Goal: Information Seeking & Learning: Compare options

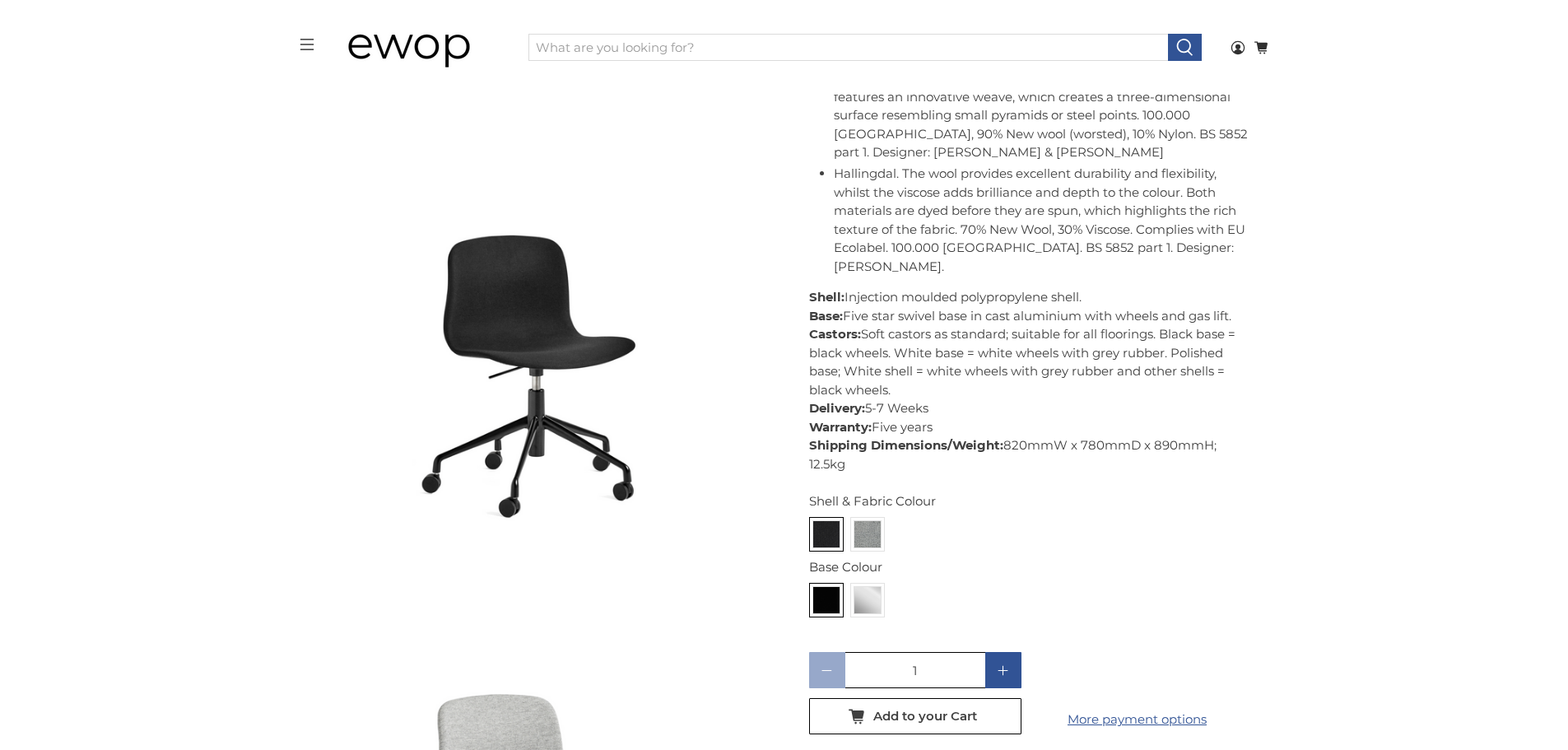
scroll to position [658, 0]
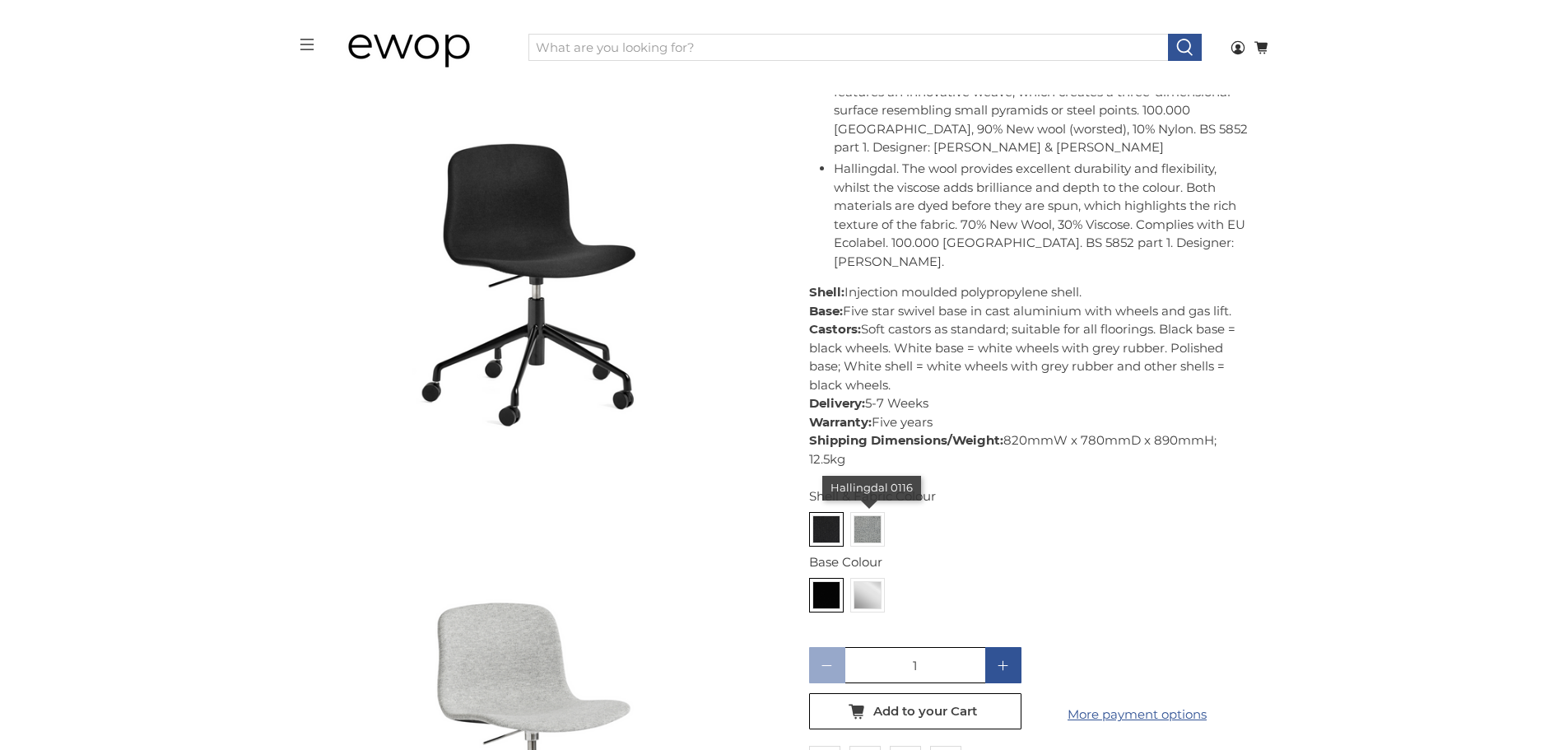
click at [866, 516] on img at bounding box center [867, 529] width 26 height 26
click at [0, 0] on input "radio" at bounding box center [0, 0] width 0 height 0
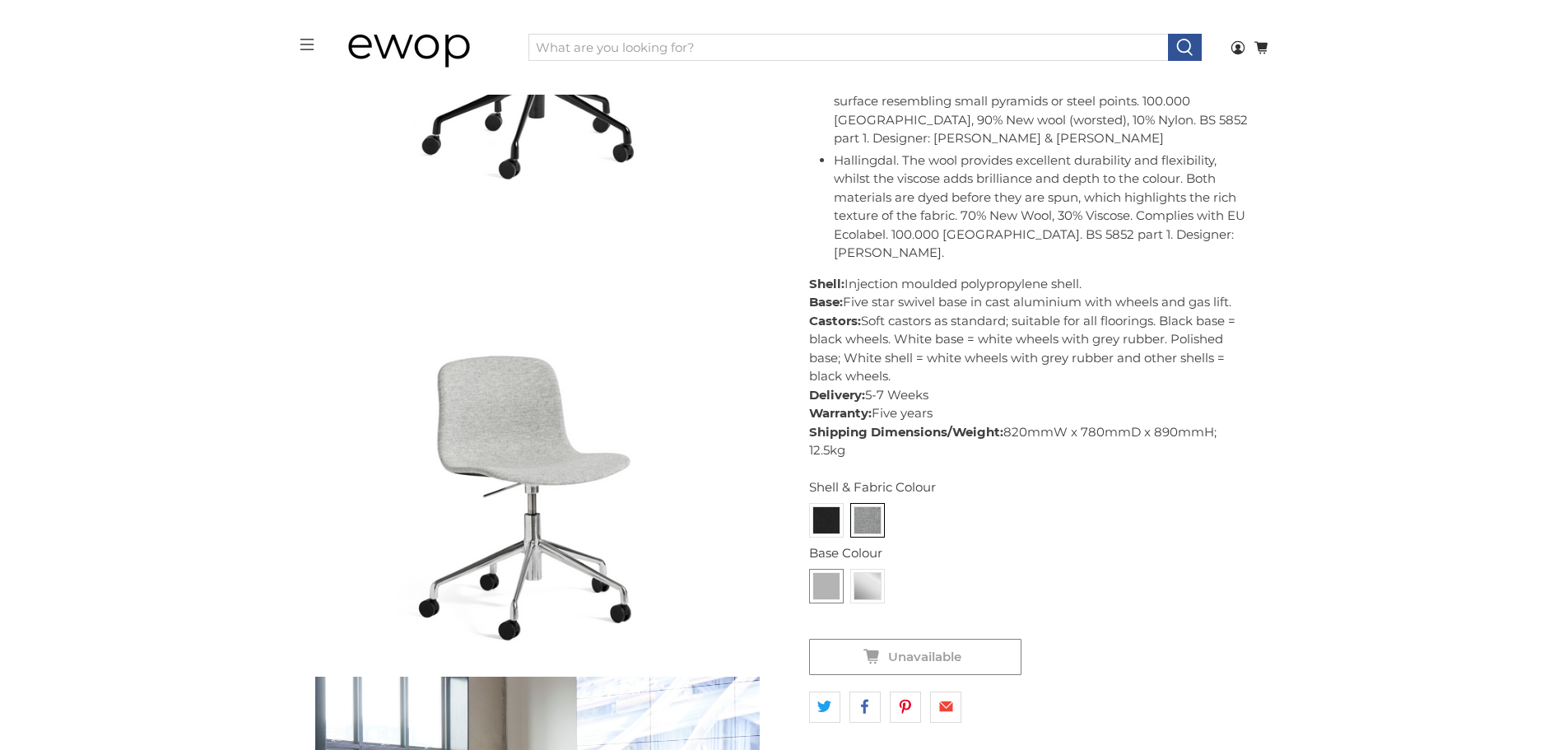
scroll to position [987, 0]
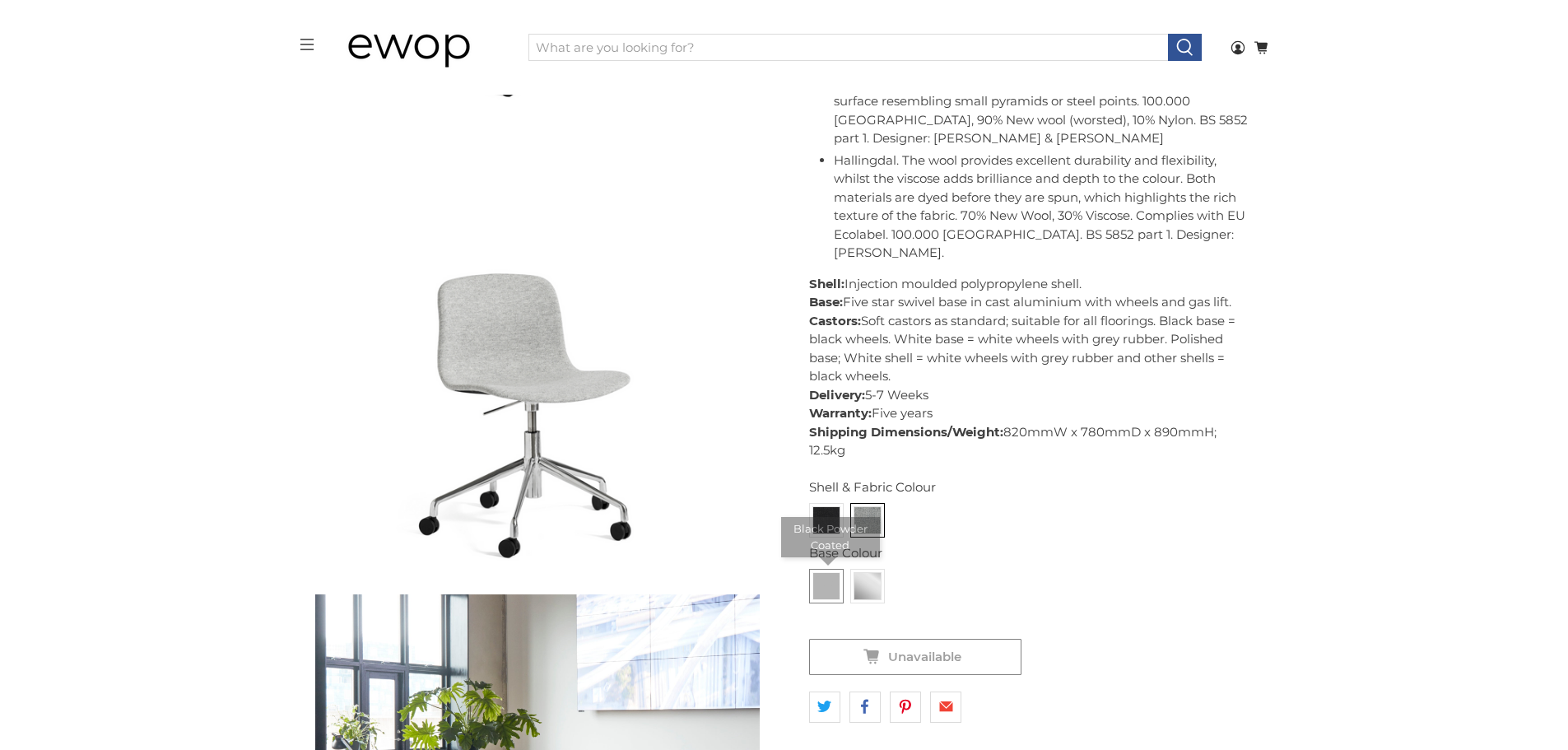
click at [820, 572] on img at bounding box center [827, 586] width 26 height 26
click at [0, 0] on input "radio" at bounding box center [0, 0] width 0 height 0
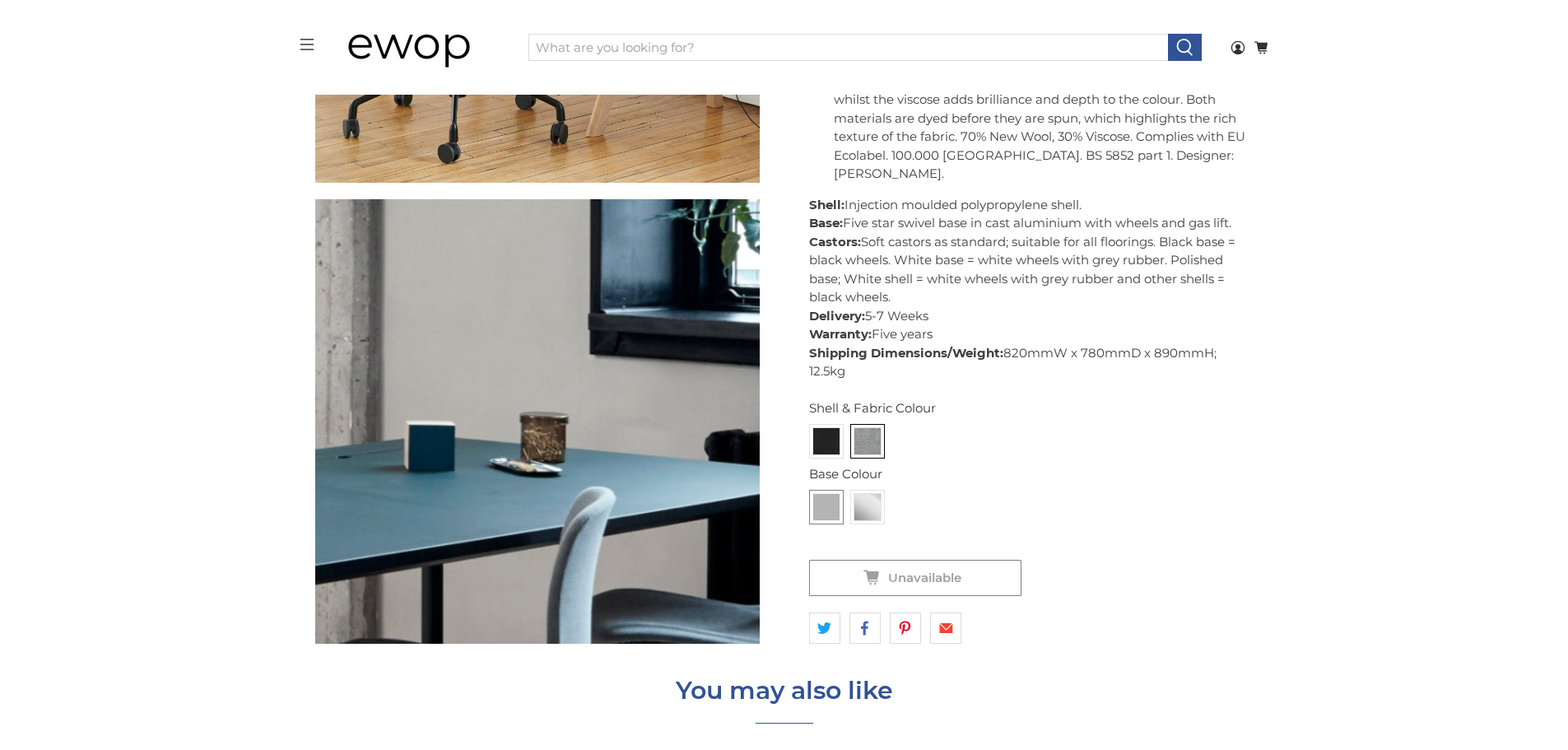
scroll to position [2634, 0]
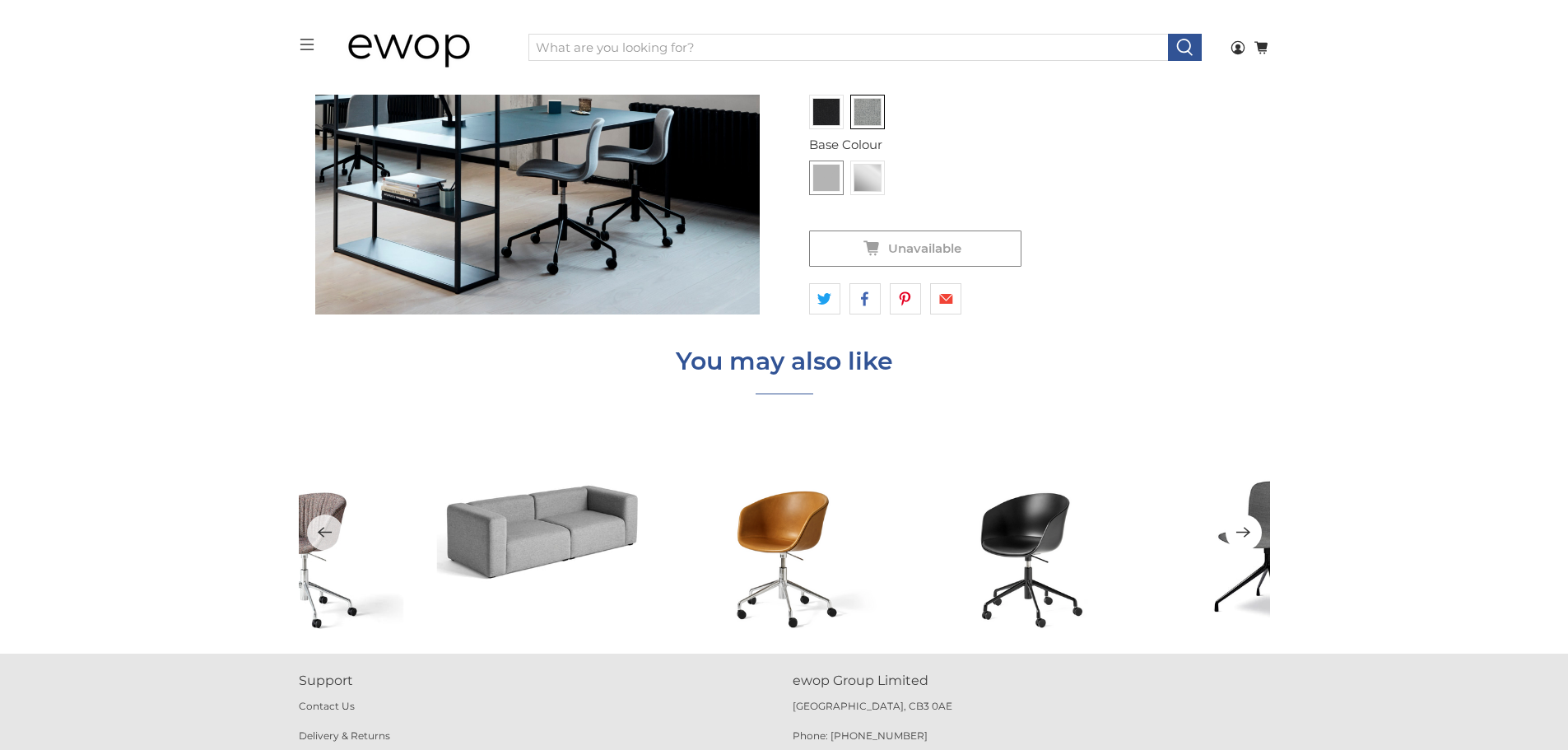
click at [1247, 542] on icon "Next" at bounding box center [1243, 532] width 16 height 21
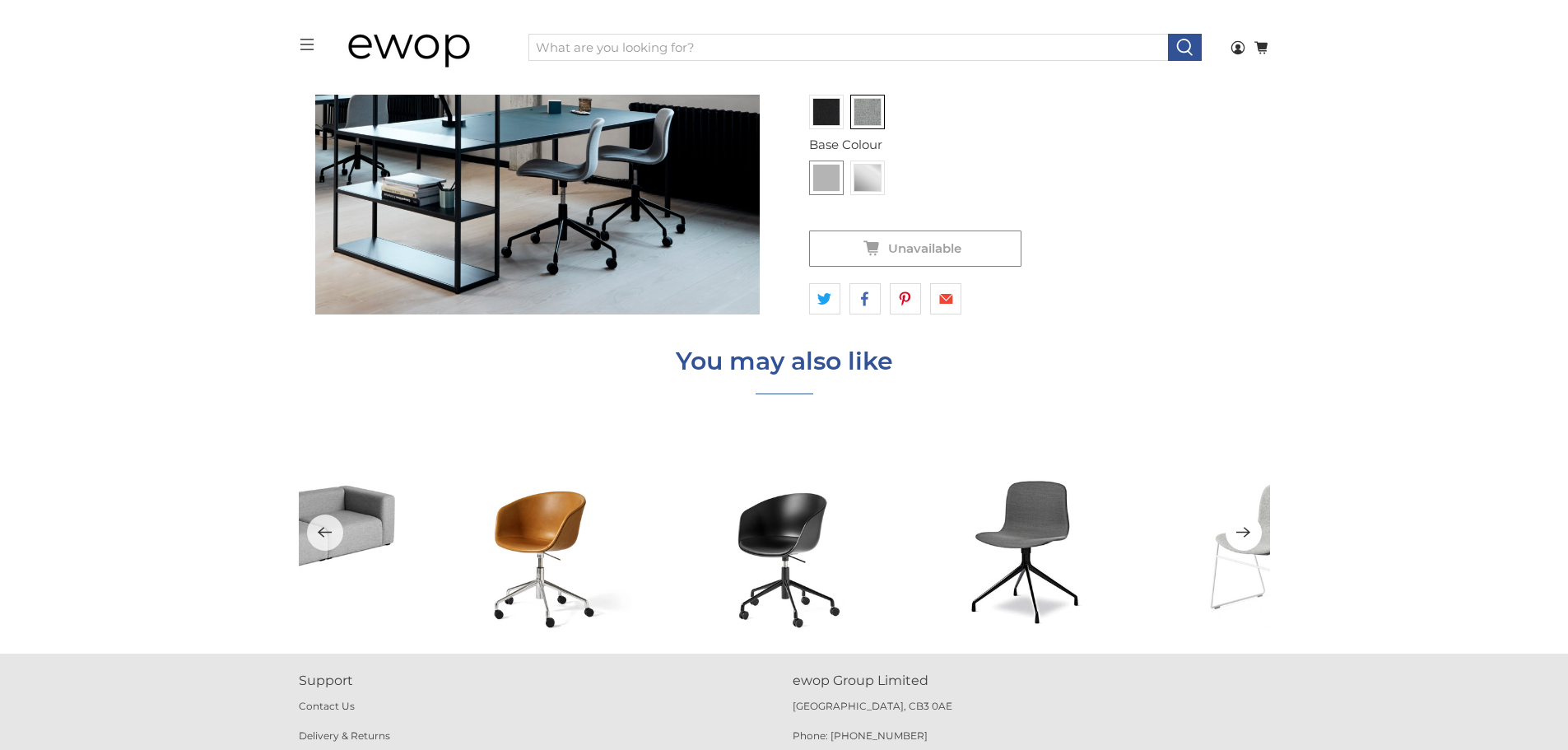
click at [1247, 542] on icon "Next" at bounding box center [1243, 532] width 16 height 21
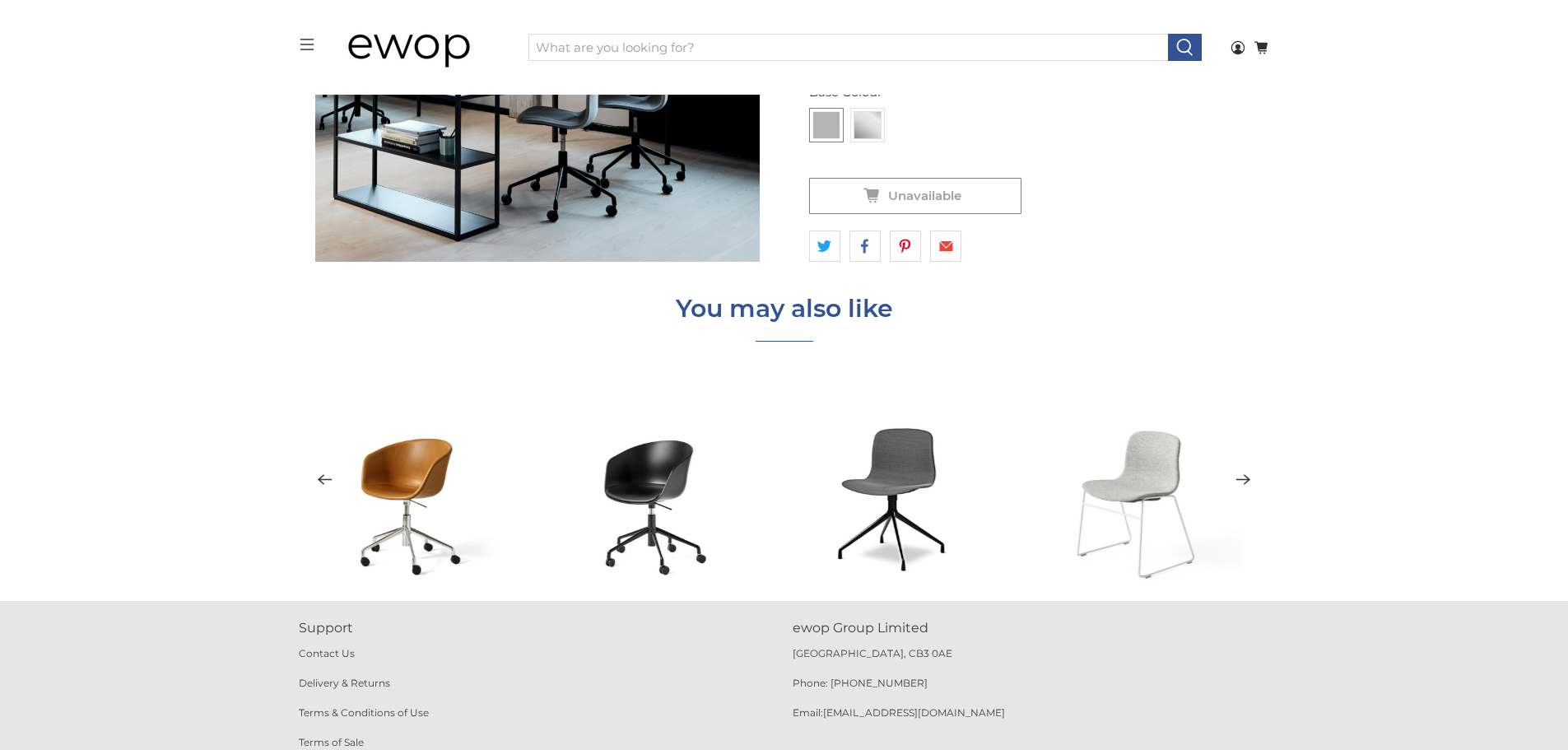
scroll to position [2716, 0]
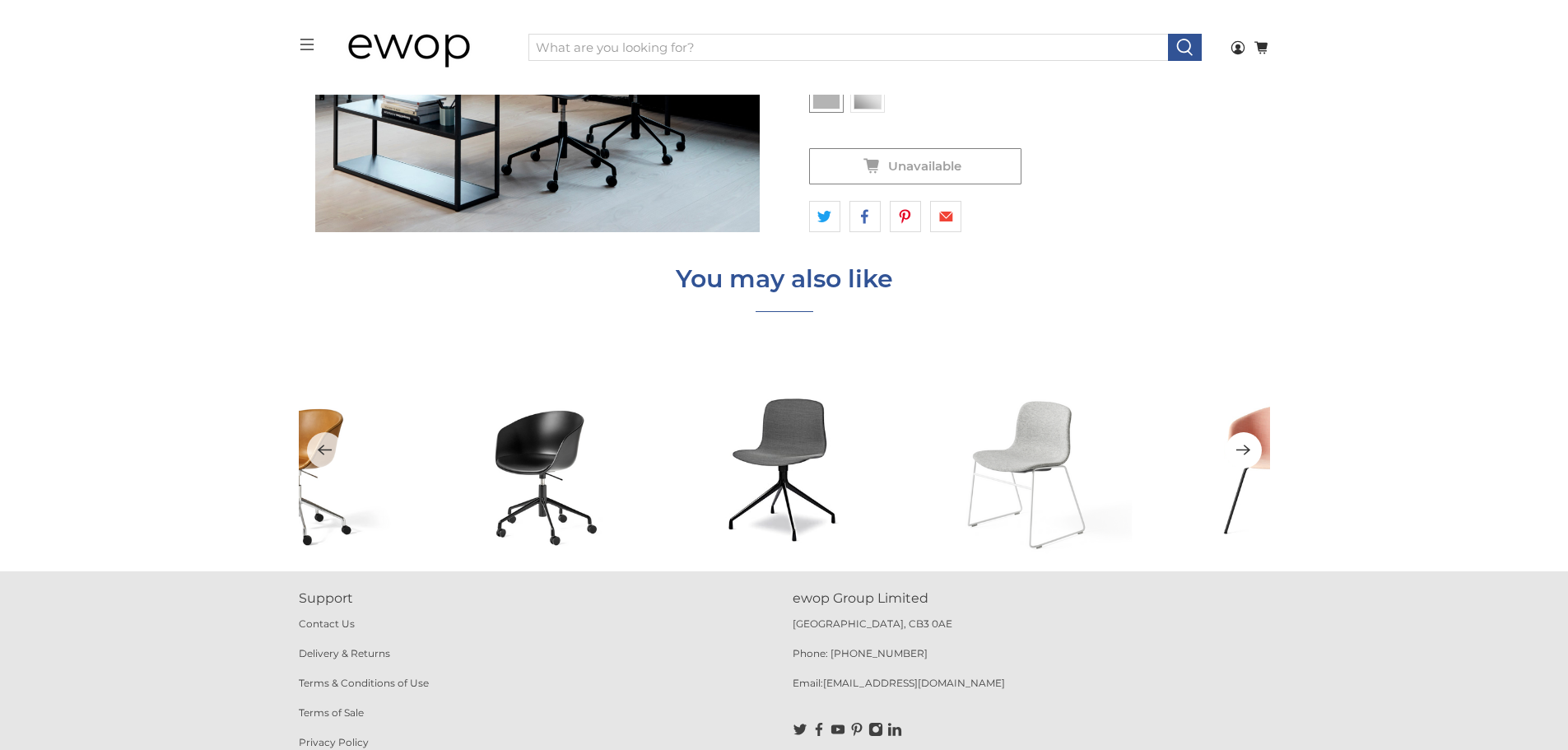
click at [1248, 451] on icon "Next" at bounding box center [1242, 449] width 14 height 10
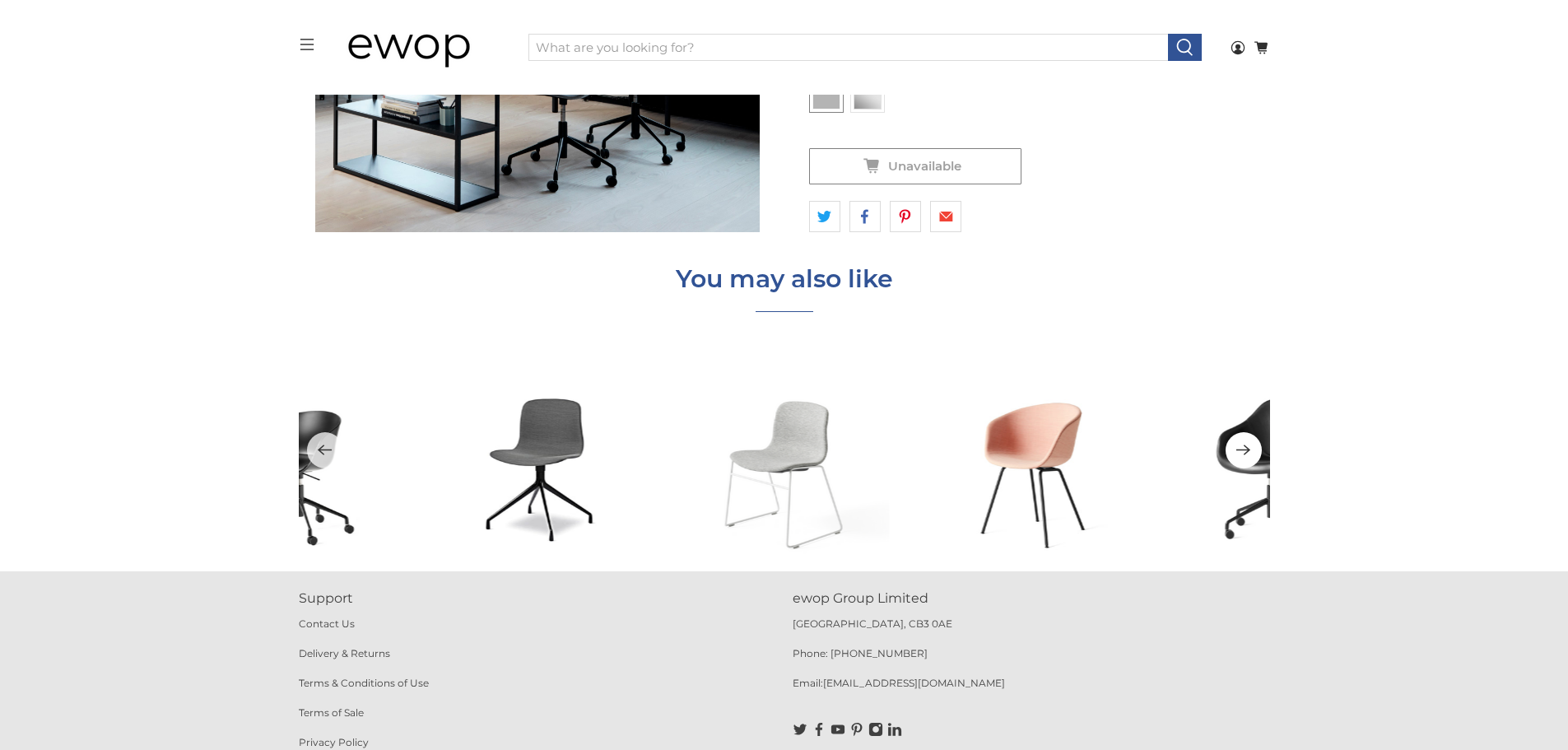
click at [1248, 447] on icon "Next" at bounding box center [1243, 450] width 16 height 21
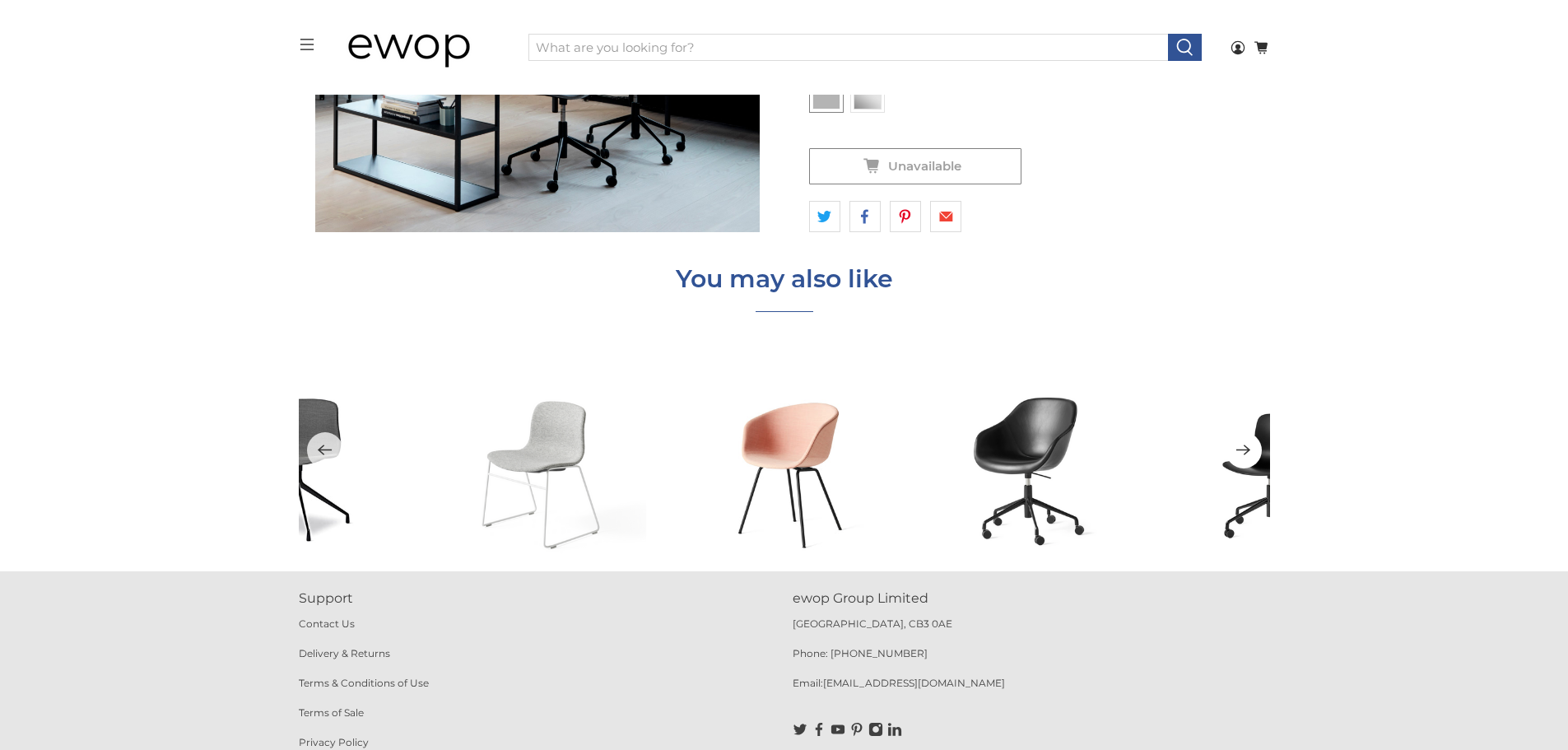
click at [1249, 439] on icon "Next" at bounding box center [1243, 450] width 16 height 21
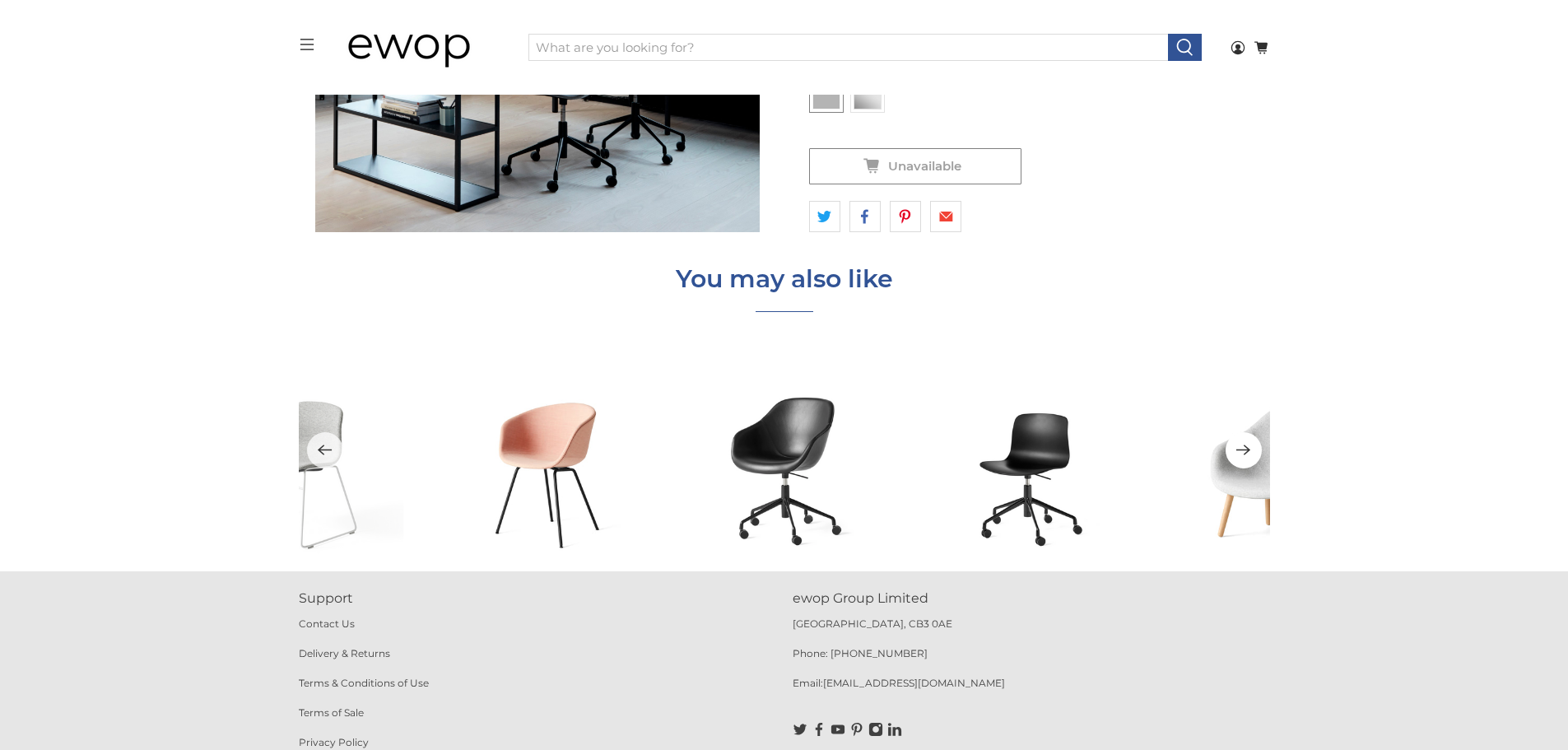
click at [1241, 446] on icon "Next" at bounding box center [1243, 450] width 16 height 21
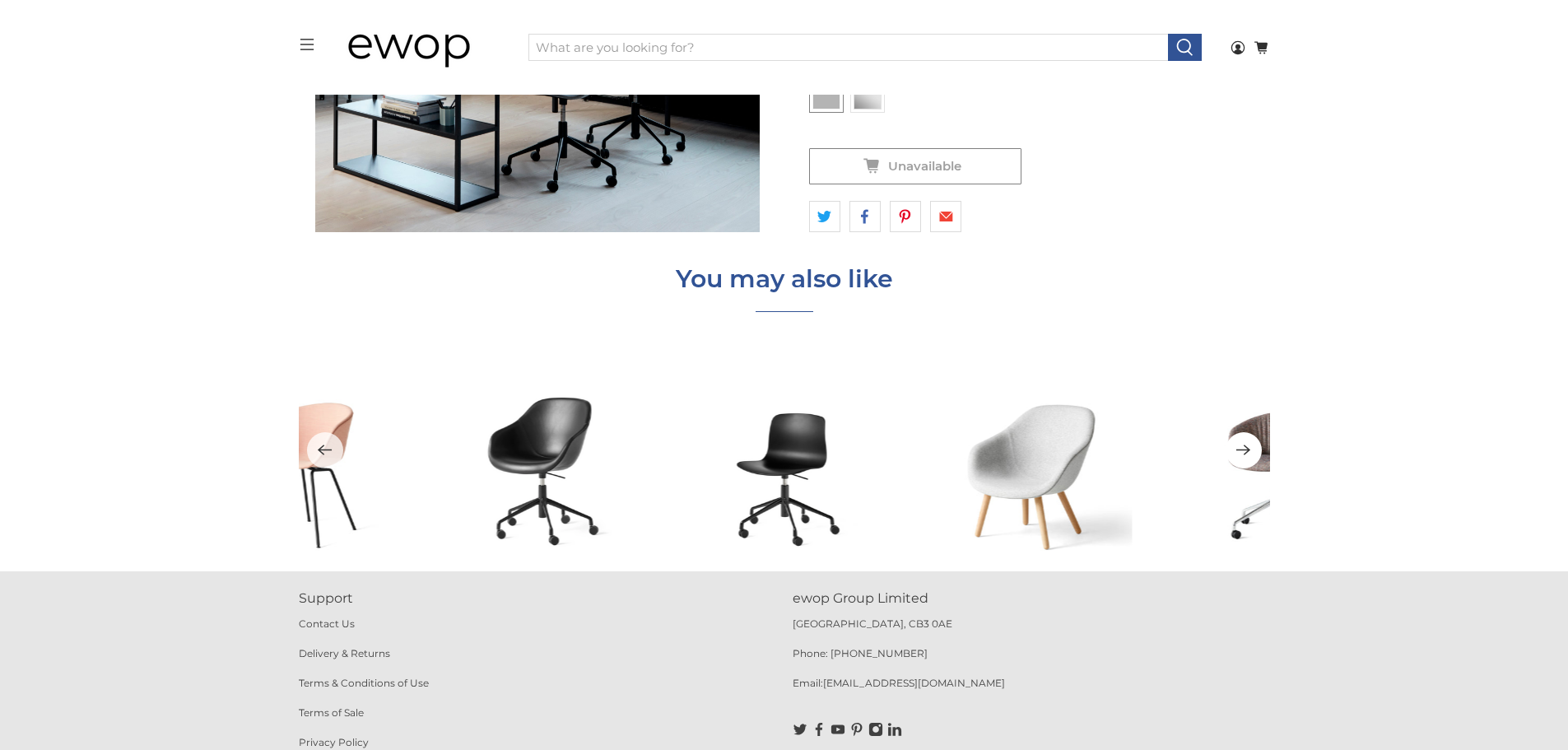
click at [1241, 446] on icon "Next" at bounding box center [1243, 450] width 16 height 21
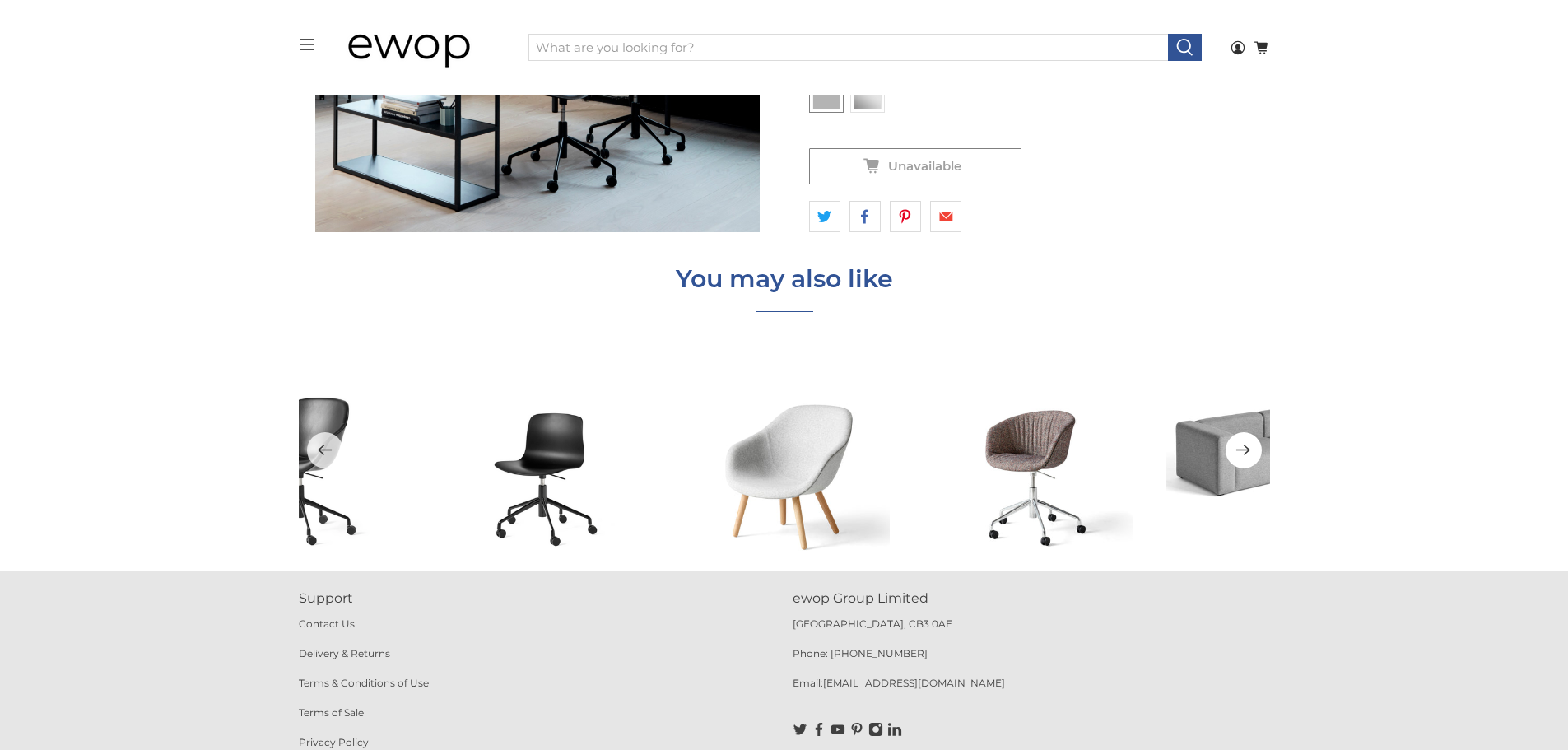
click at [1241, 446] on icon "Next" at bounding box center [1243, 450] width 16 height 21
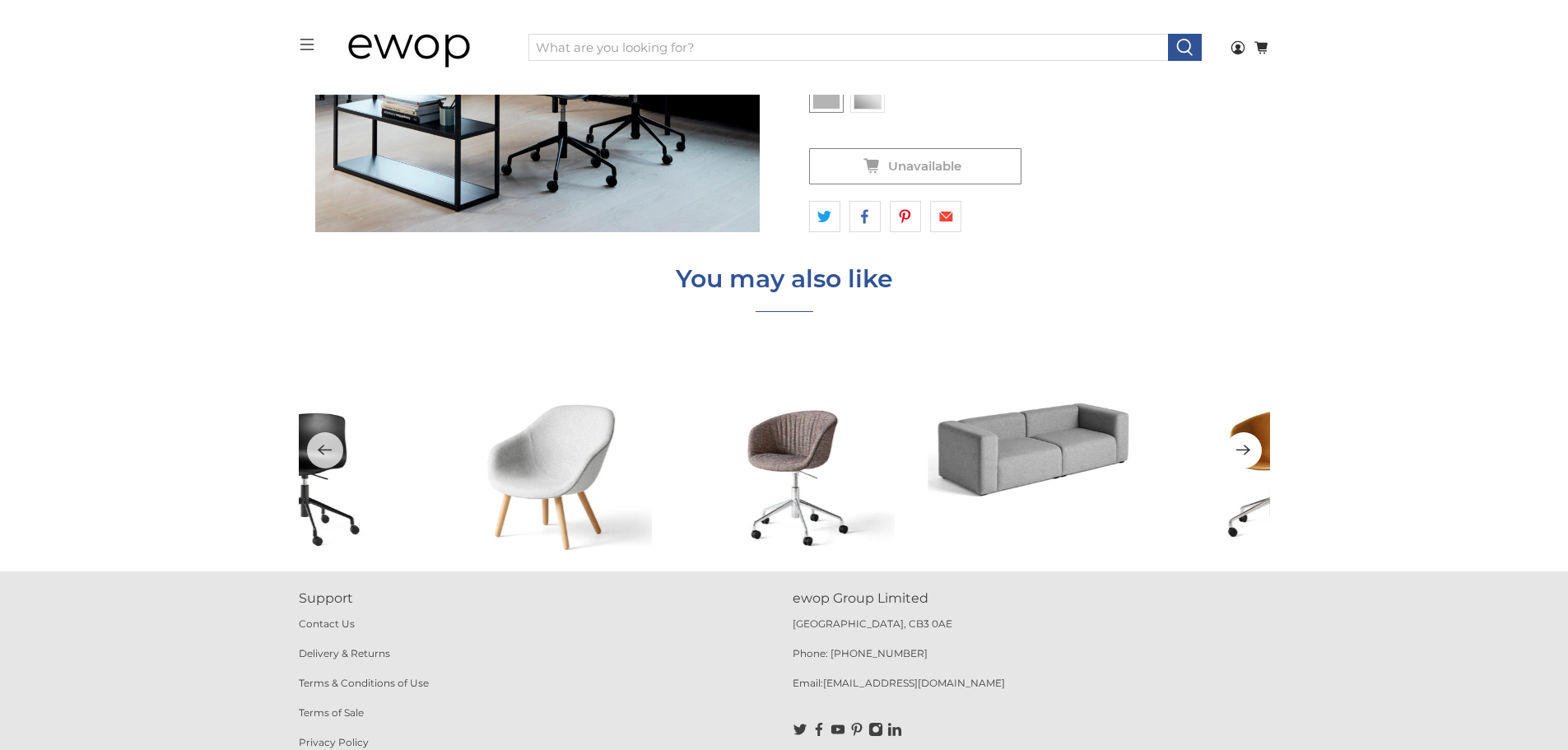
click at [1241, 446] on icon "Next" at bounding box center [1243, 450] width 16 height 21
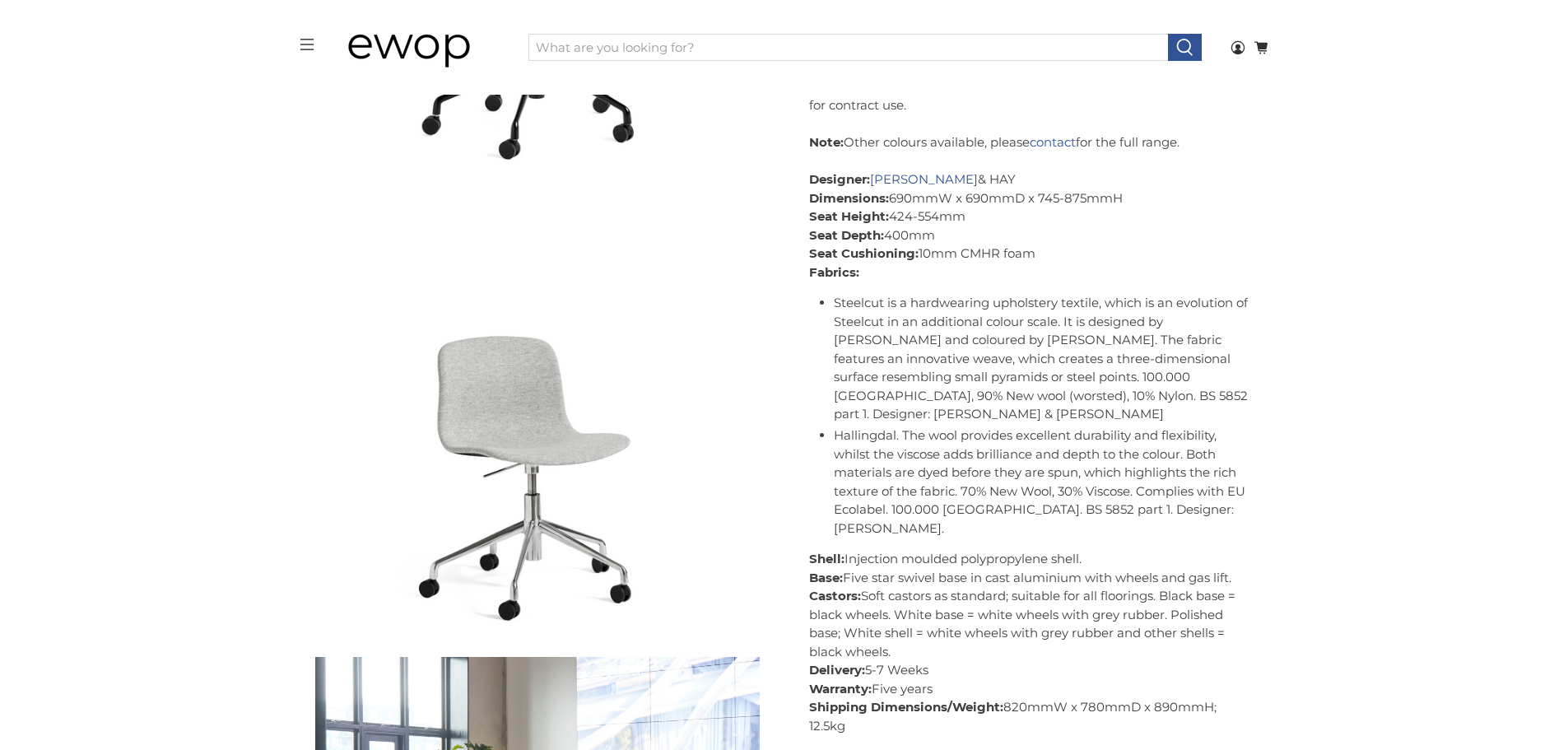
scroll to position [658, 0]
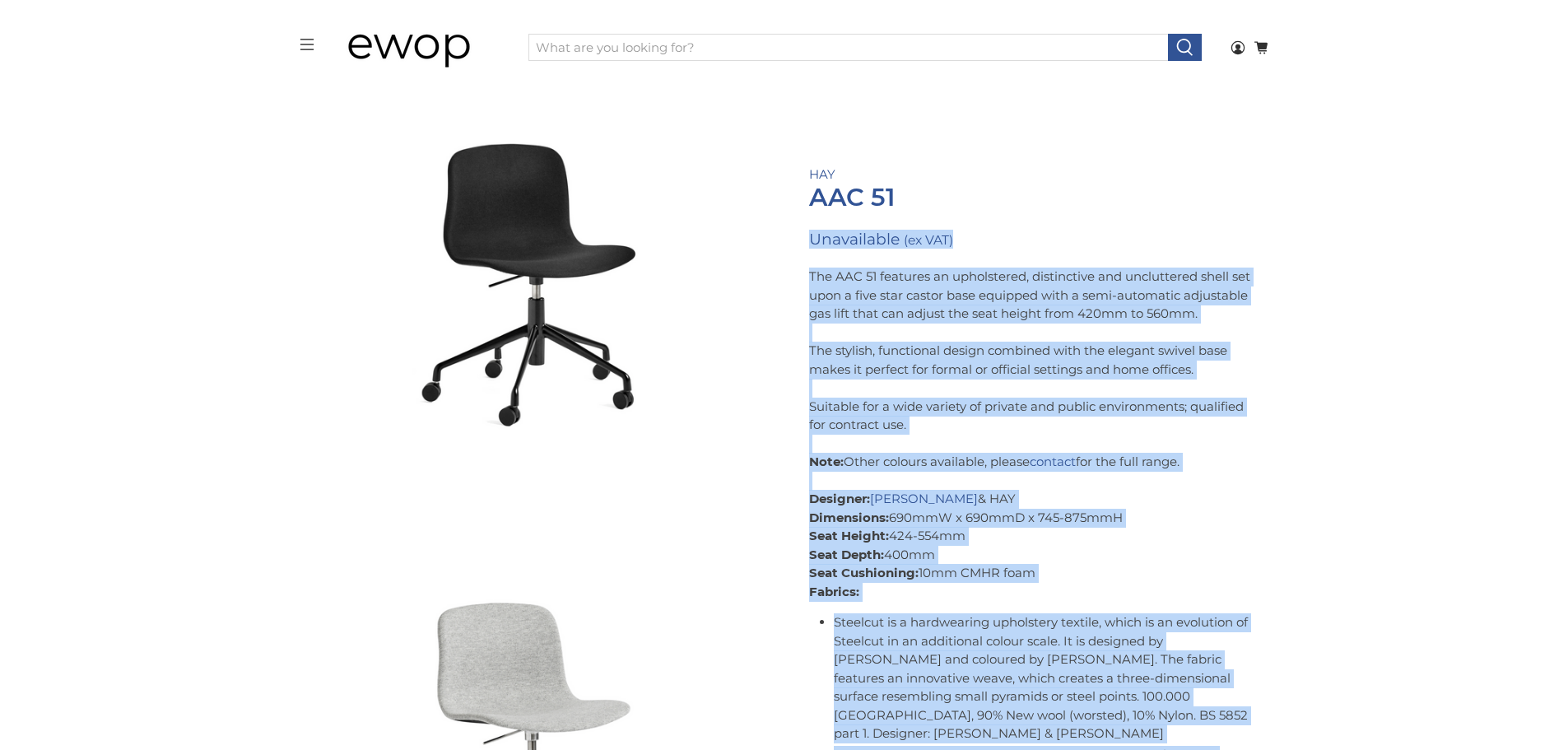
drag, startPoint x: 802, startPoint y: 196, endPoint x: 922, endPoint y: 196, distance: 120.0
click at [1054, 201] on h1 "AAC 51" at bounding box center [1031, 197] width 444 height 28
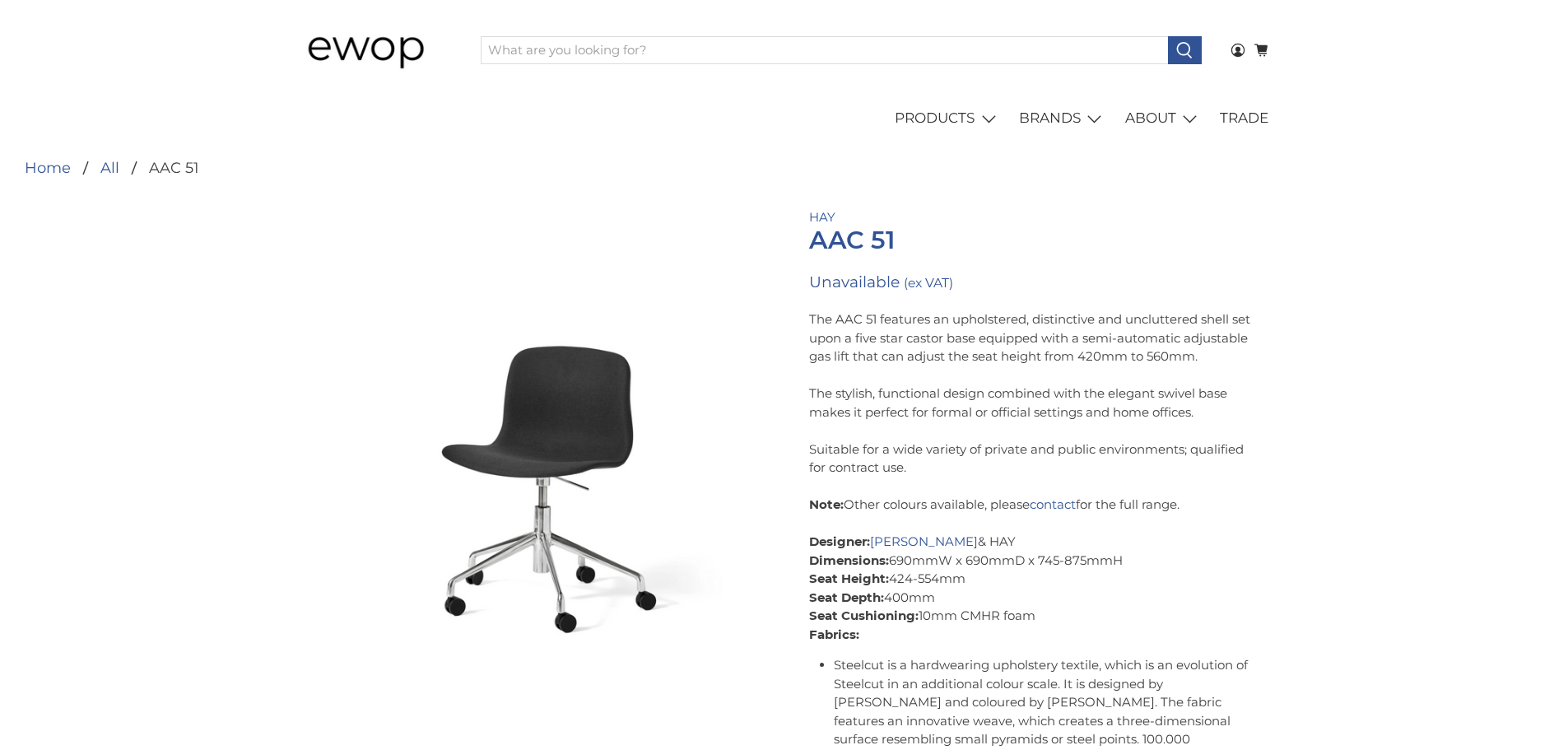
scroll to position [0, 0]
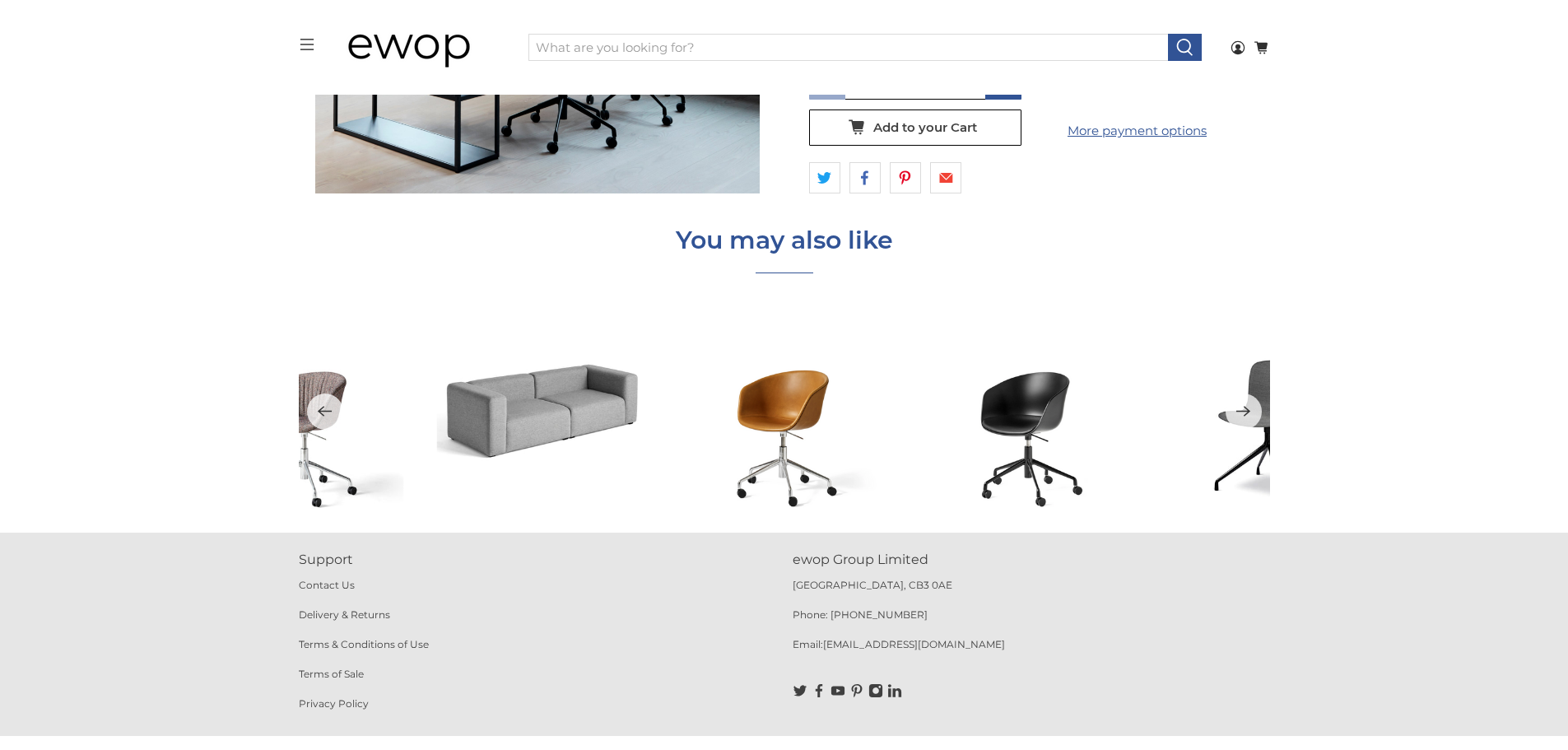
scroll to position [2801, 0]
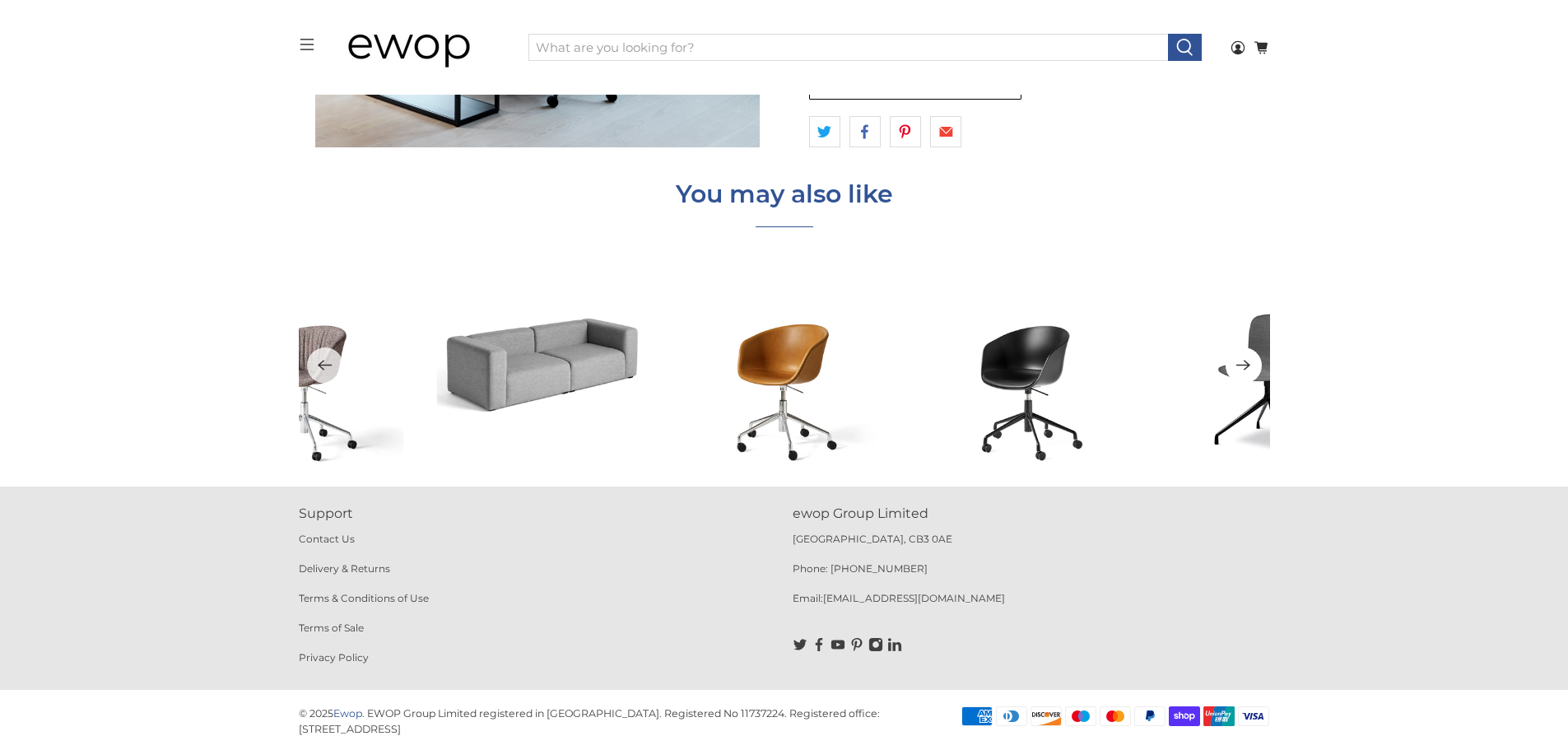
click at [1240, 375] on icon "Next" at bounding box center [1243, 365] width 16 height 21
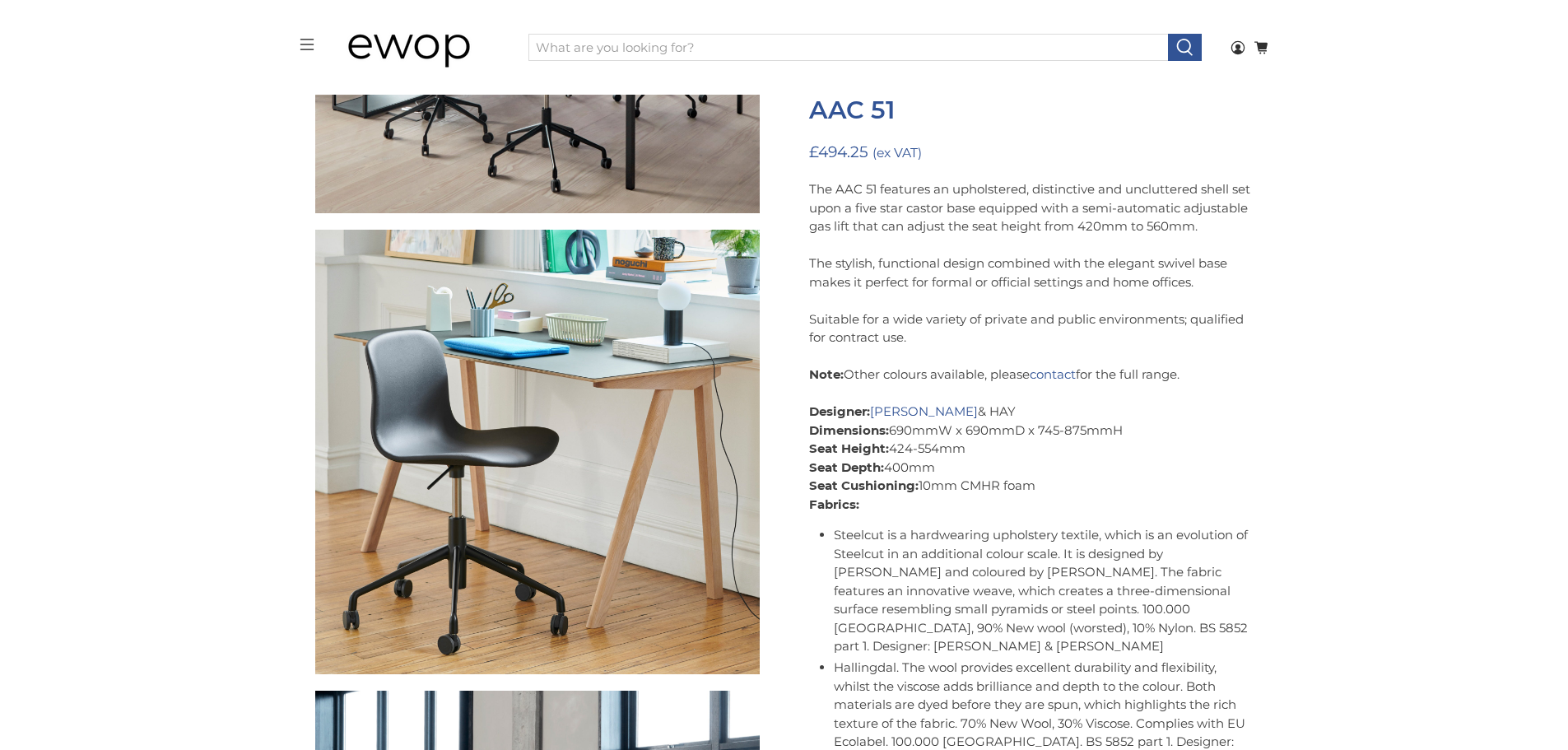
scroll to position [1236, 0]
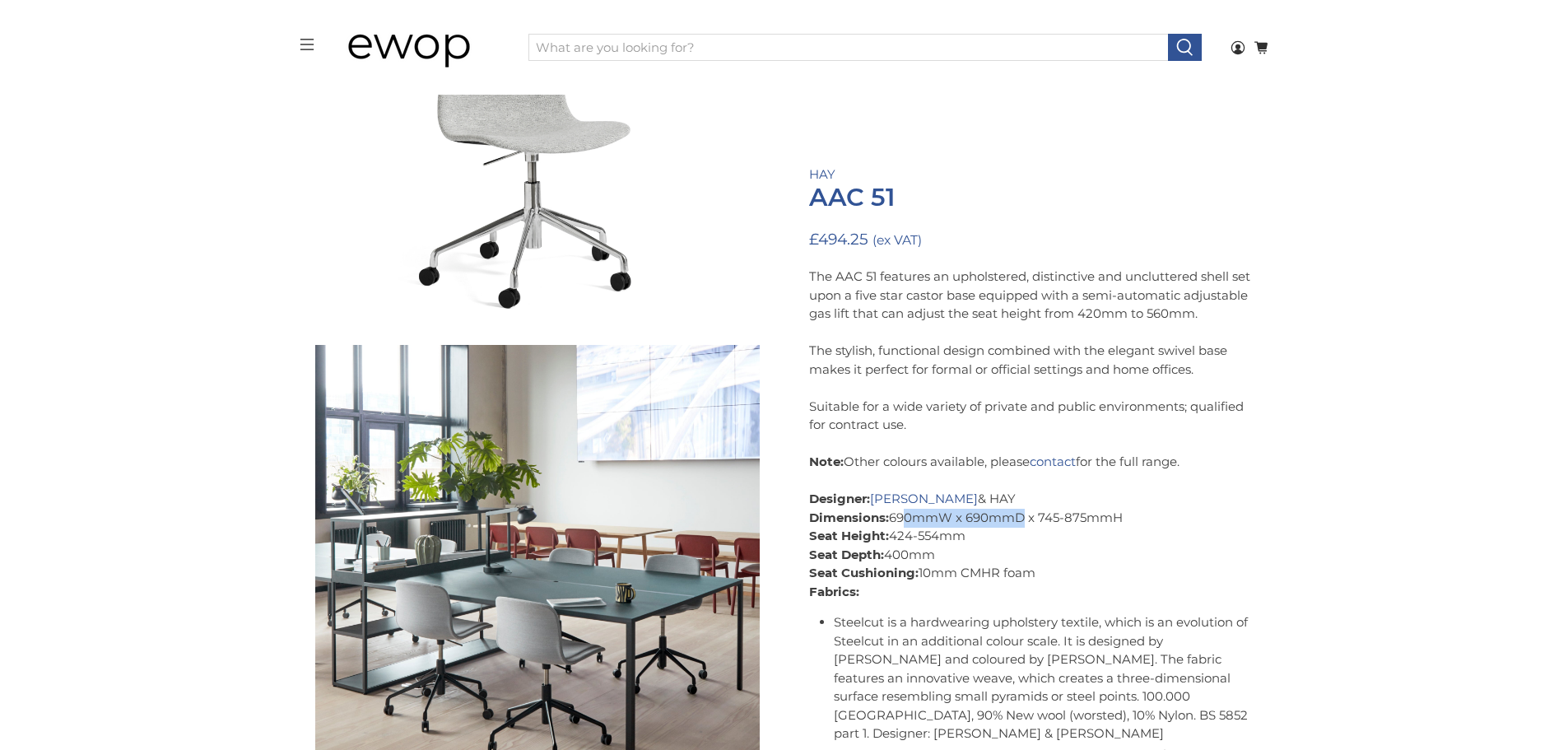
drag, startPoint x: 902, startPoint y: 520, endPoint x: 1013, endPoint y: 518, distance: 111.0
click at [1013, 518] on p "The AAC 51 features an upholstered, distinctive and uncluttered shell set upon …" at bounding box center [1031, 434] width 444 height 333
drag, startPoint x: 923, startPoint y: 538, endPoint x: 993, endPoint y: 537, distance: 70.0
click at [993, 537] on p "The AAC 51 features an upholstered, distinctive and uncluttered shell set upon …" at bounding box center [1031, 434] width 444 height 333
drag, startPoint x: 981, startPoint y: 571, endPoint x: 1024, endPoint y: 566, distance: 43.3
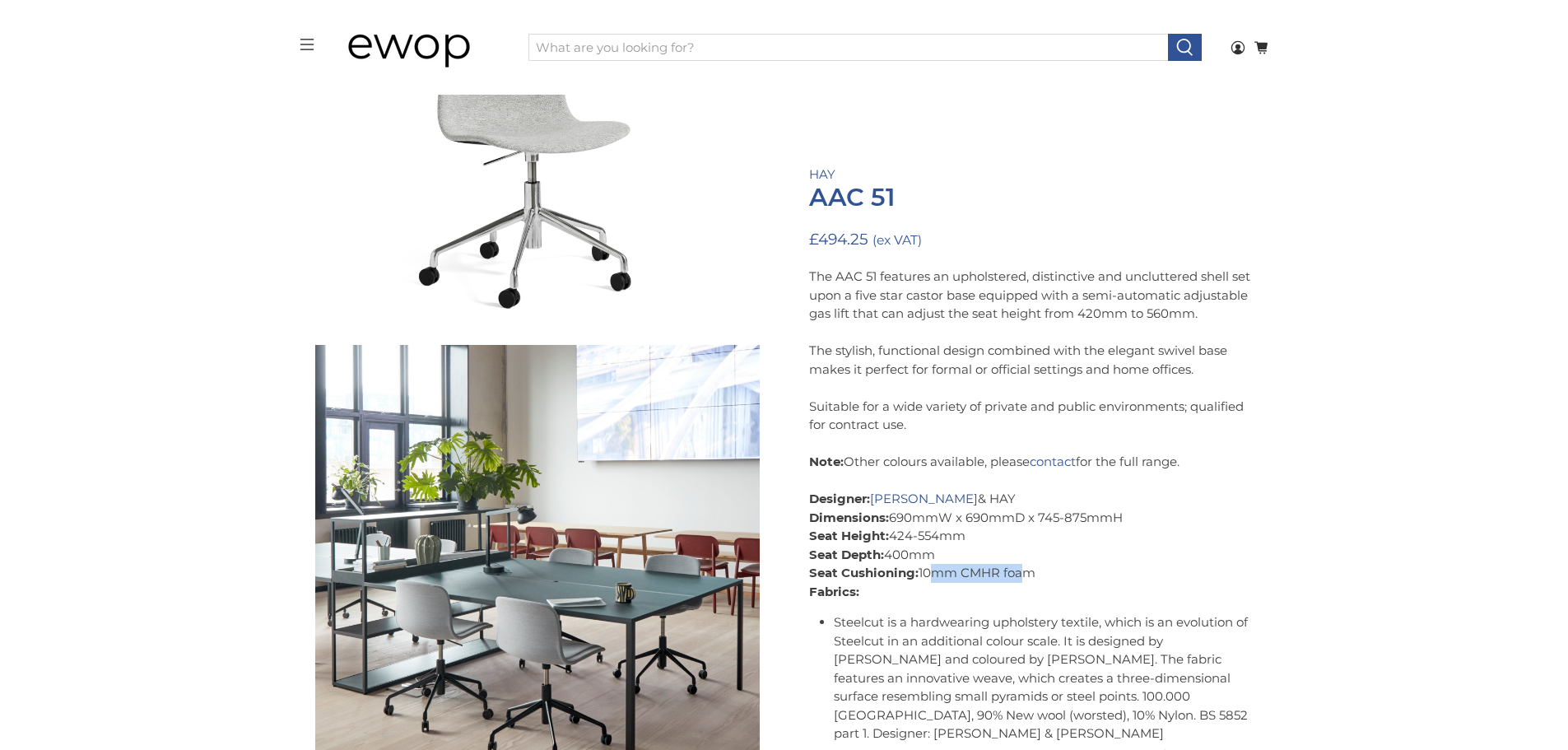
click at [1024, 566] on p "The AAC 51 features an upholstered, distinctive and uncluttered shell set upon …" at bounding box center [1031, 434] width 444 height 333
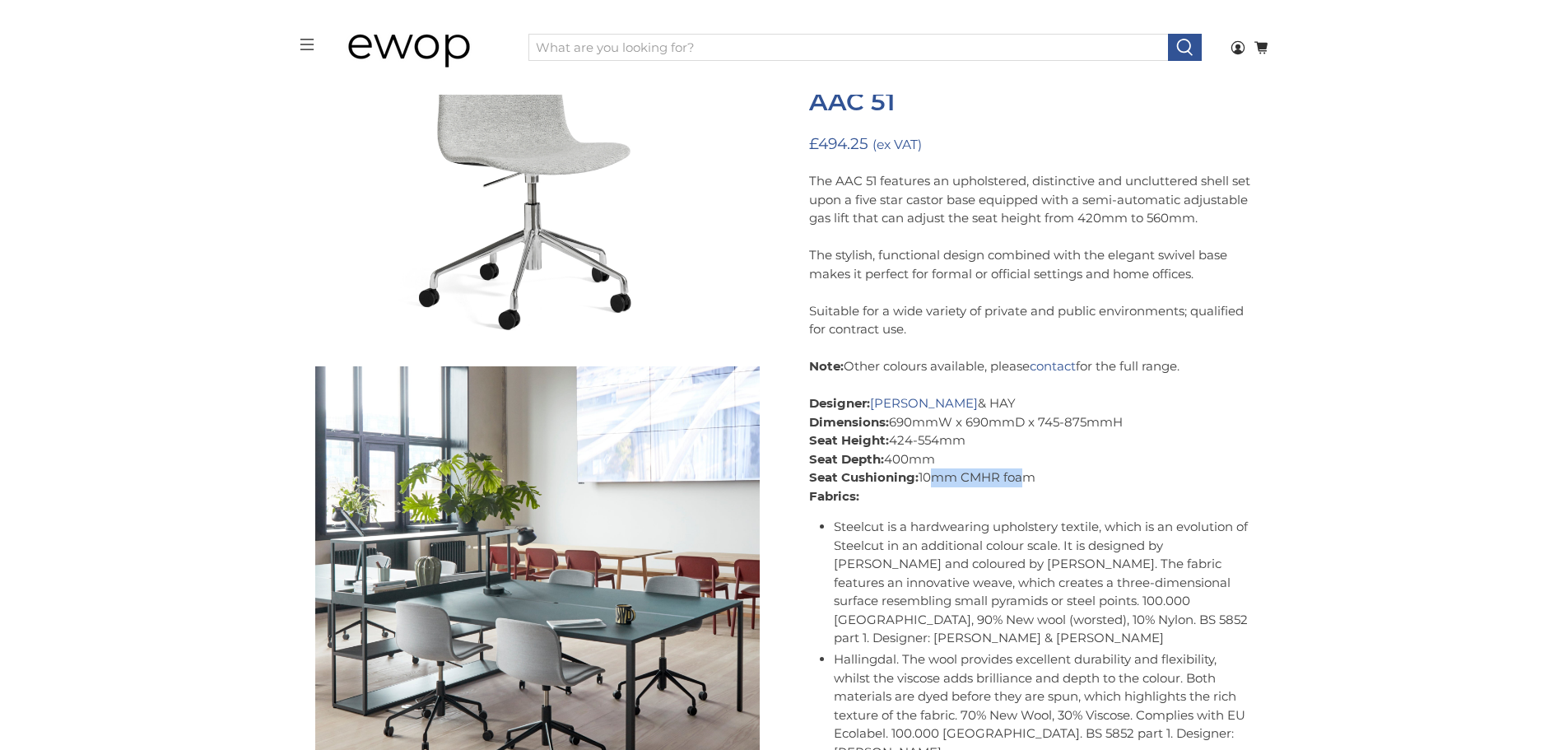
scroll to position [908, 0]
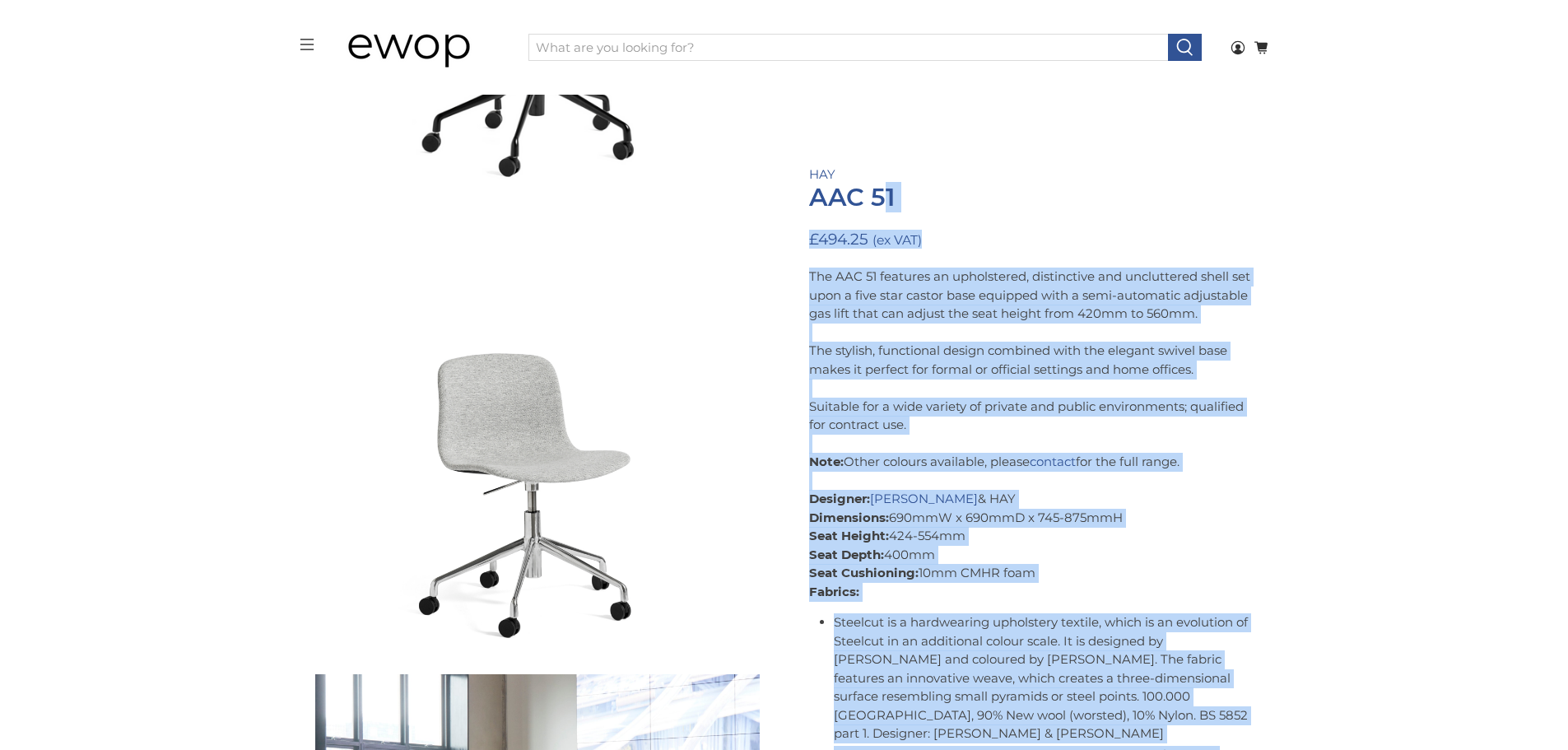
drag, startPoint x: 890, startPoint y: 195, endPoint x: 800, endPoint y: 195, distance: 90.0
click at [800, 195] on div "HAY AAC 51 £494.25 (ex VAT) The AAC 51 features an upholstered, distinctive and…" at bounding box center [1031, 673] width 477 height 2765
click at [954, 197] on h1 "AAC 51" at bounding box center [1031, 197] width 444 height 28
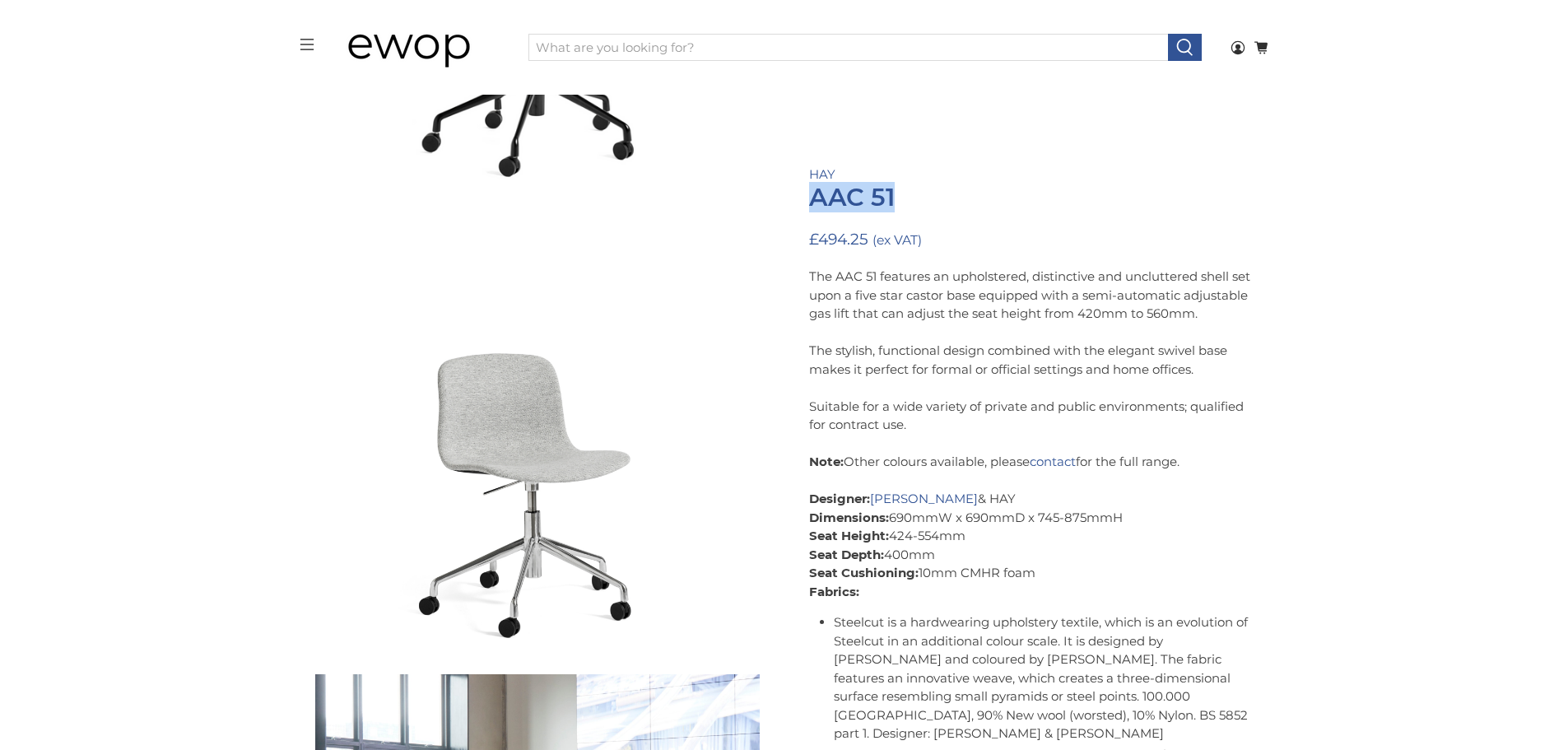
drag, startPoint x: 897, startPoint y: 196, endPoint x: 812, endPoint y: 196, distance: 85.0
click at [812, 196] on h1 "AAC 51" at bounding box center [1031, 197] width 444 height 28
copy h1 "AAC 51"
click at [588, 42] on input "What are you looking for?" at bounding box center [848, 48] width 640 height 28
paste input "AAC 51"
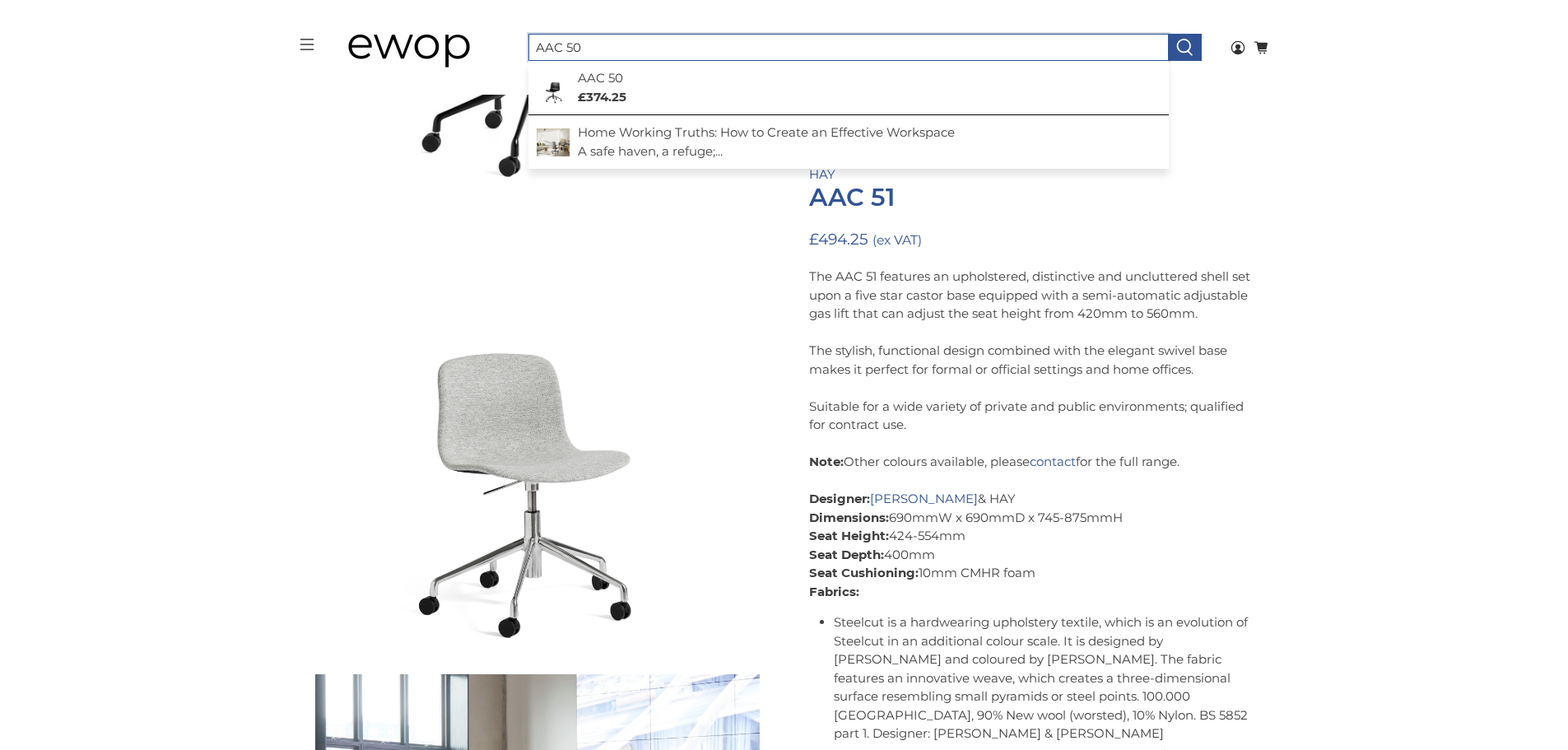
type input "AAC 50"
click at [1167, 34] on button at bounding box center [1185, 48] width 34 height 28
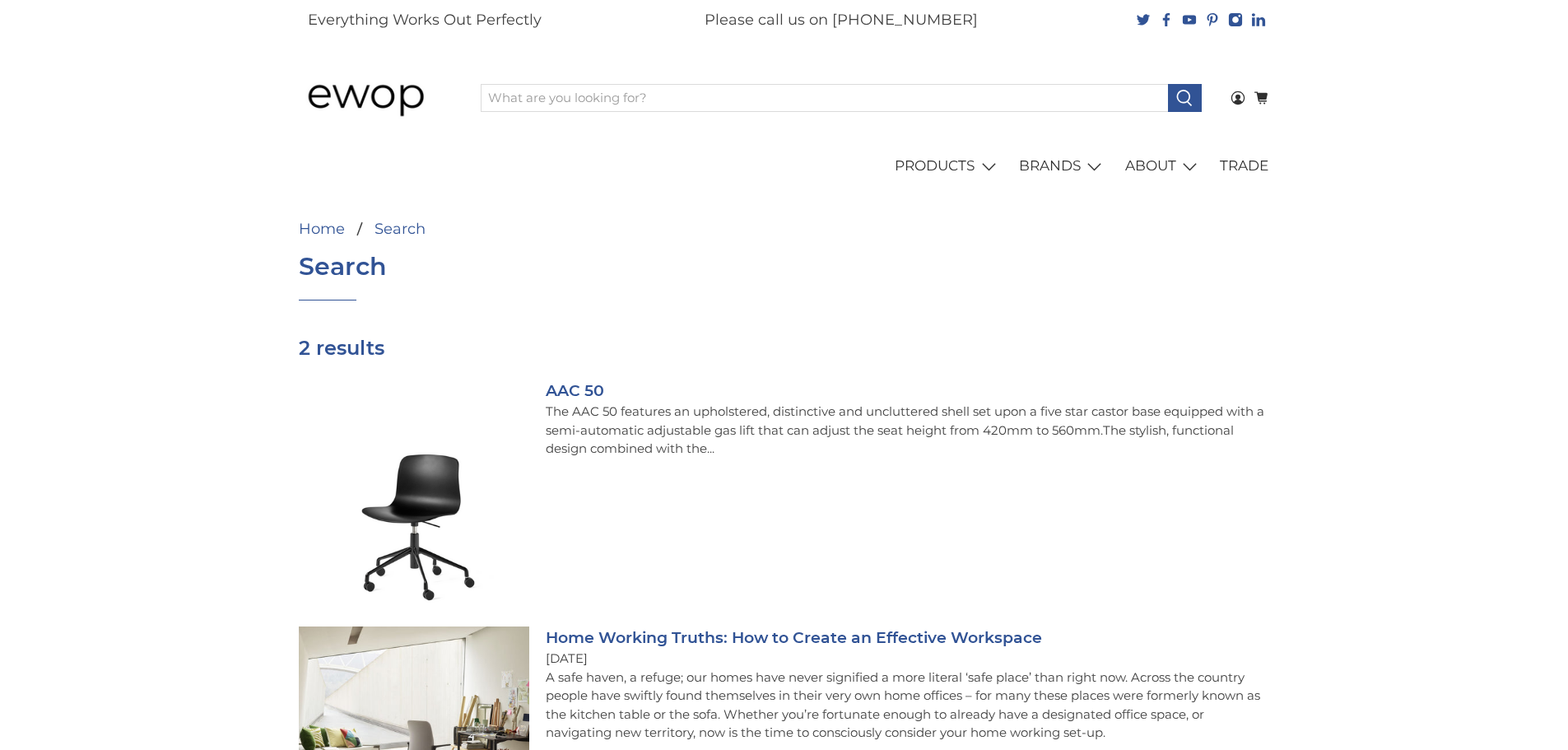
drag, startPoint x: 657, startPoint y: 407, endPoint x: 1222, endPoint y: 451, distance: 566.7
click at [1222, 451] on p "The AAC 50 features an upholstered, distinctive and uncluttered shell set upon …" at bounding box center [908, 430] width 724 height 56
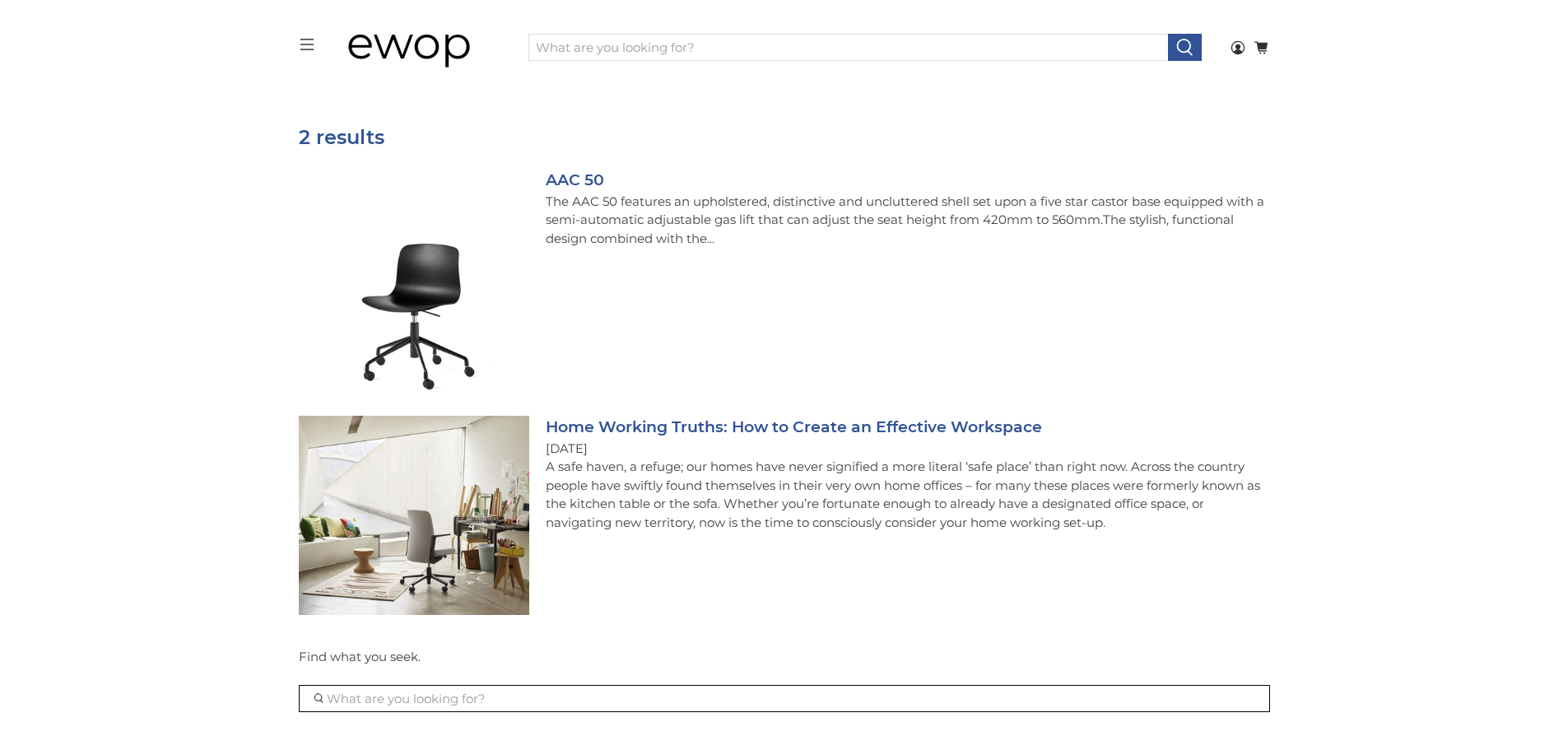
scroll to position [166, 0]
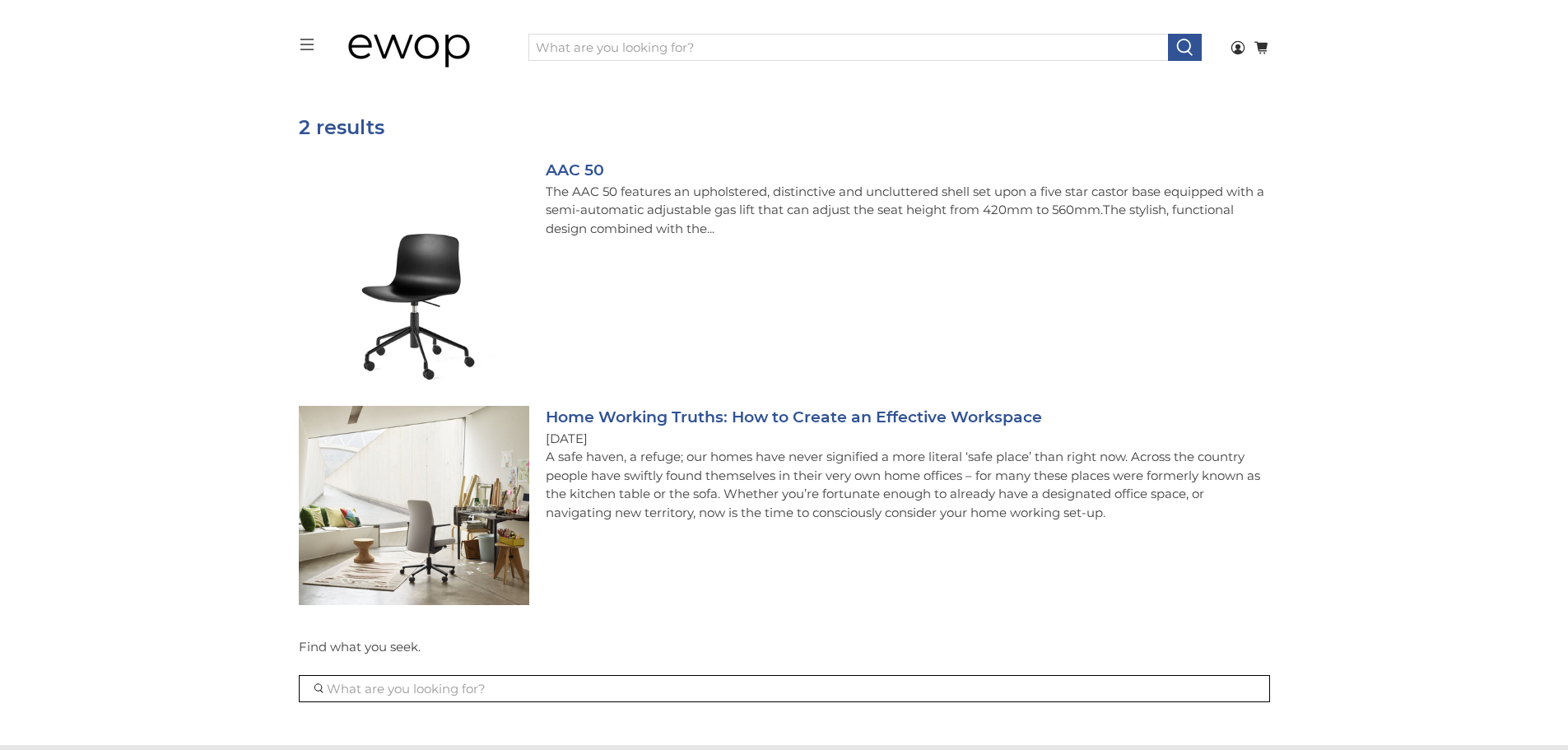
click at [400, 299] on img at bounding box center [414, 274] width 230 height 230
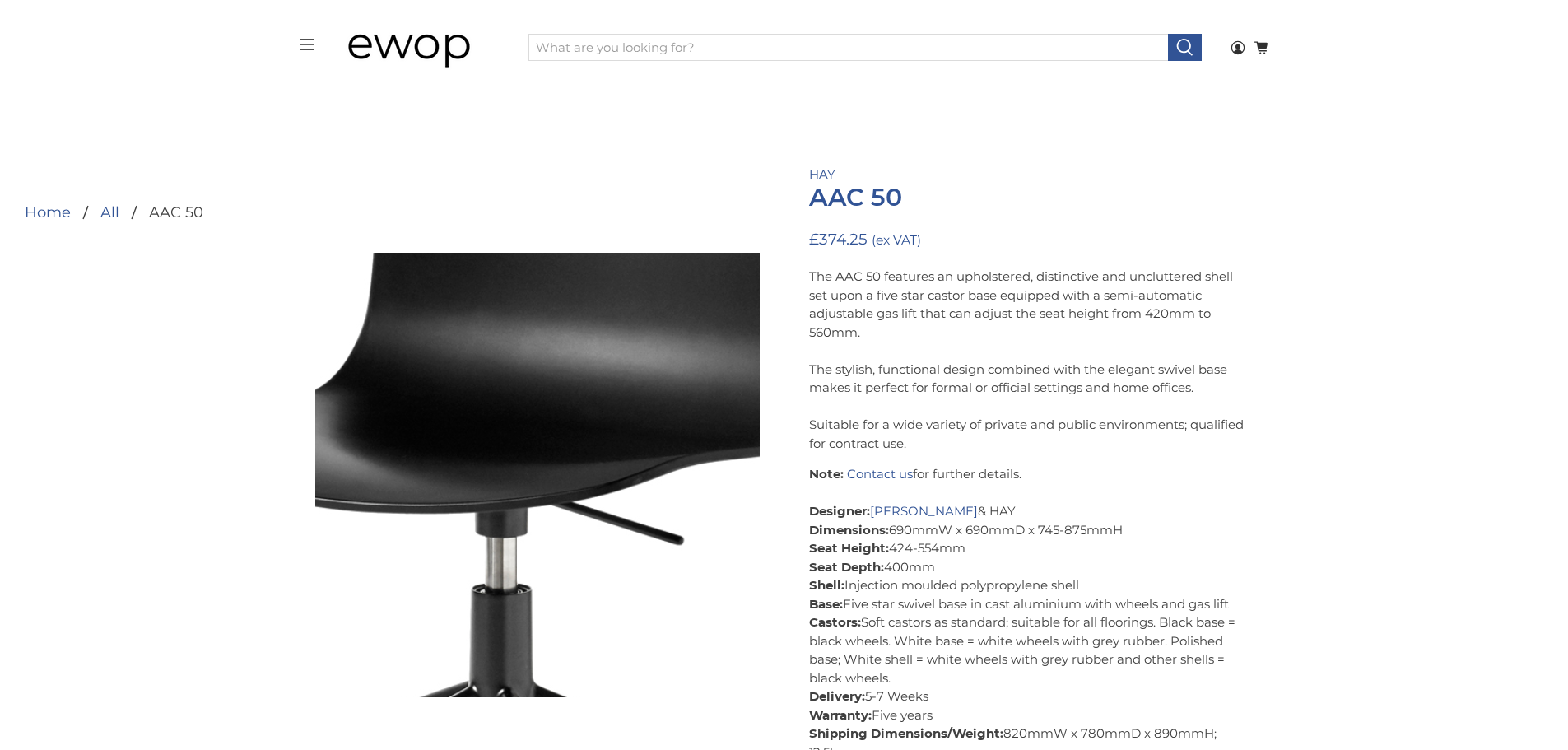
scroll to position [164, 0]
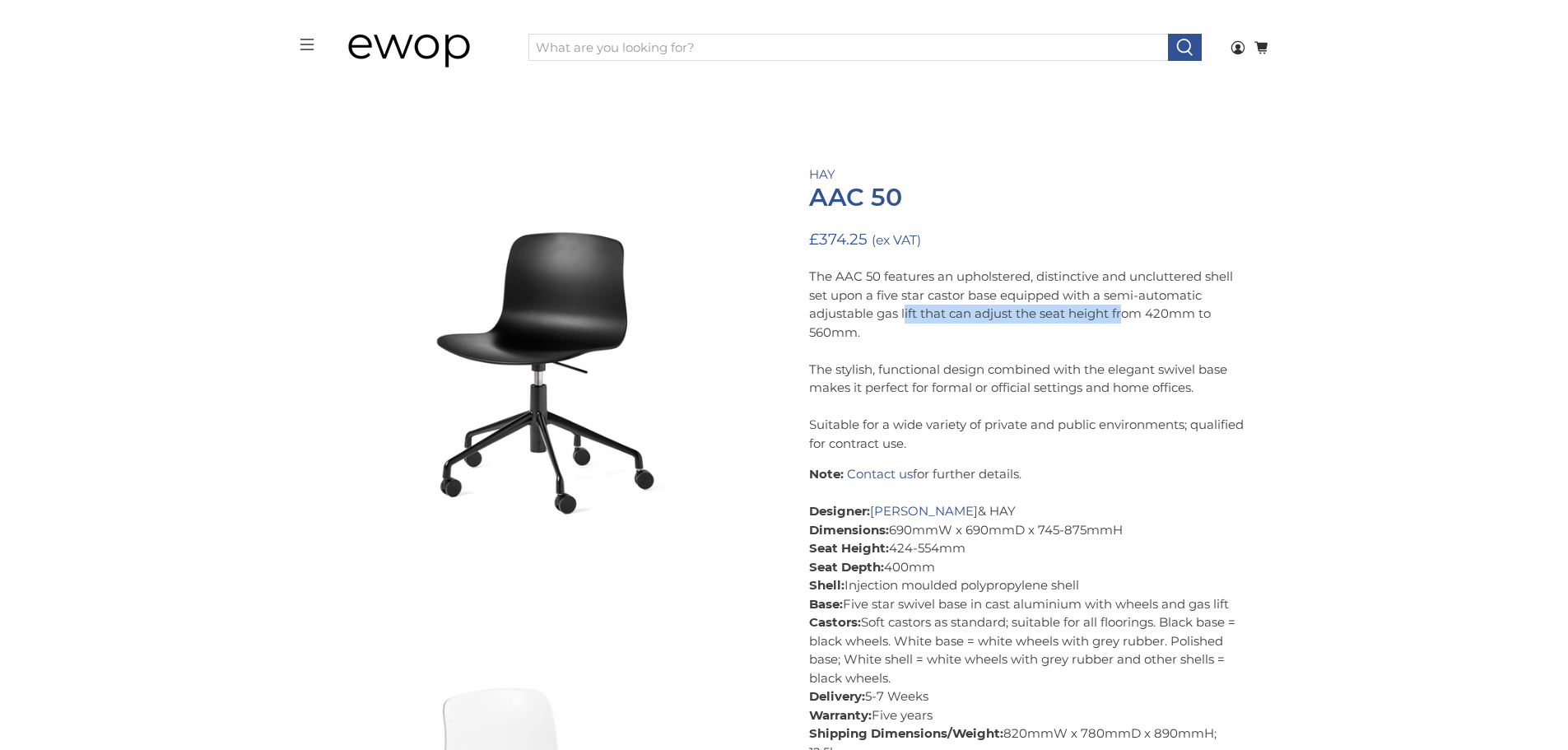
drag, startPoint x: 906, startPoint y: 315, endPoint x: 1126, endPoint y: 310, distance: 220.1
click at [1126, 310] on p "The AAC 50 features an upholstered, distinctive and uncluttered shell set upon …" at bounding box center [1031, 360] width 444 height 185
drag, startPoint x: 853, startPoint y: 431, endPoint x: 1039, endPoint y: 422, distance: 186.2
click at [1039, 422] on p "The AAC 50 features an upholstered, distinctive and uncluttered shell set upon …" at bounding box center [1031, 360] width 444 height 185
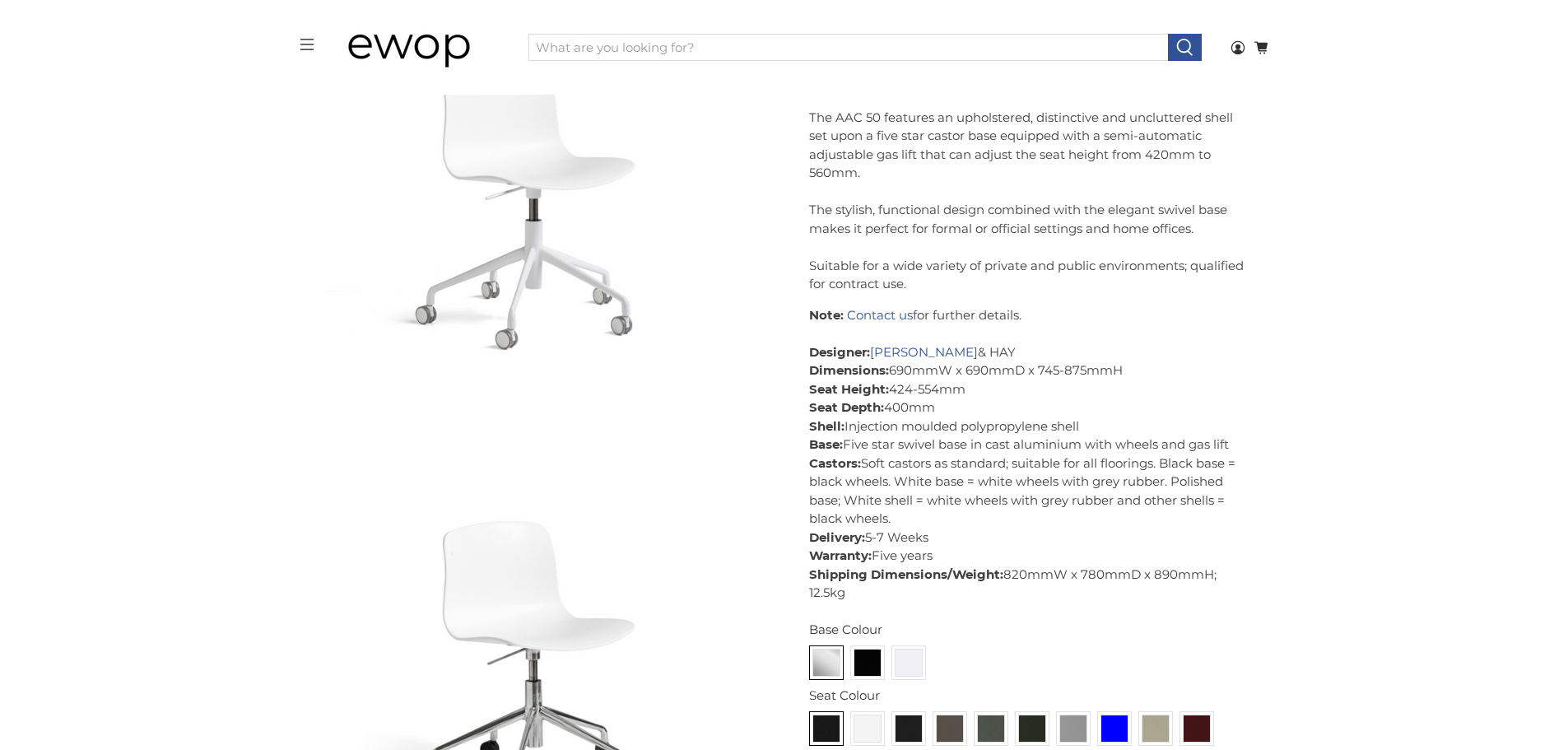
scroll to position [741, 0]
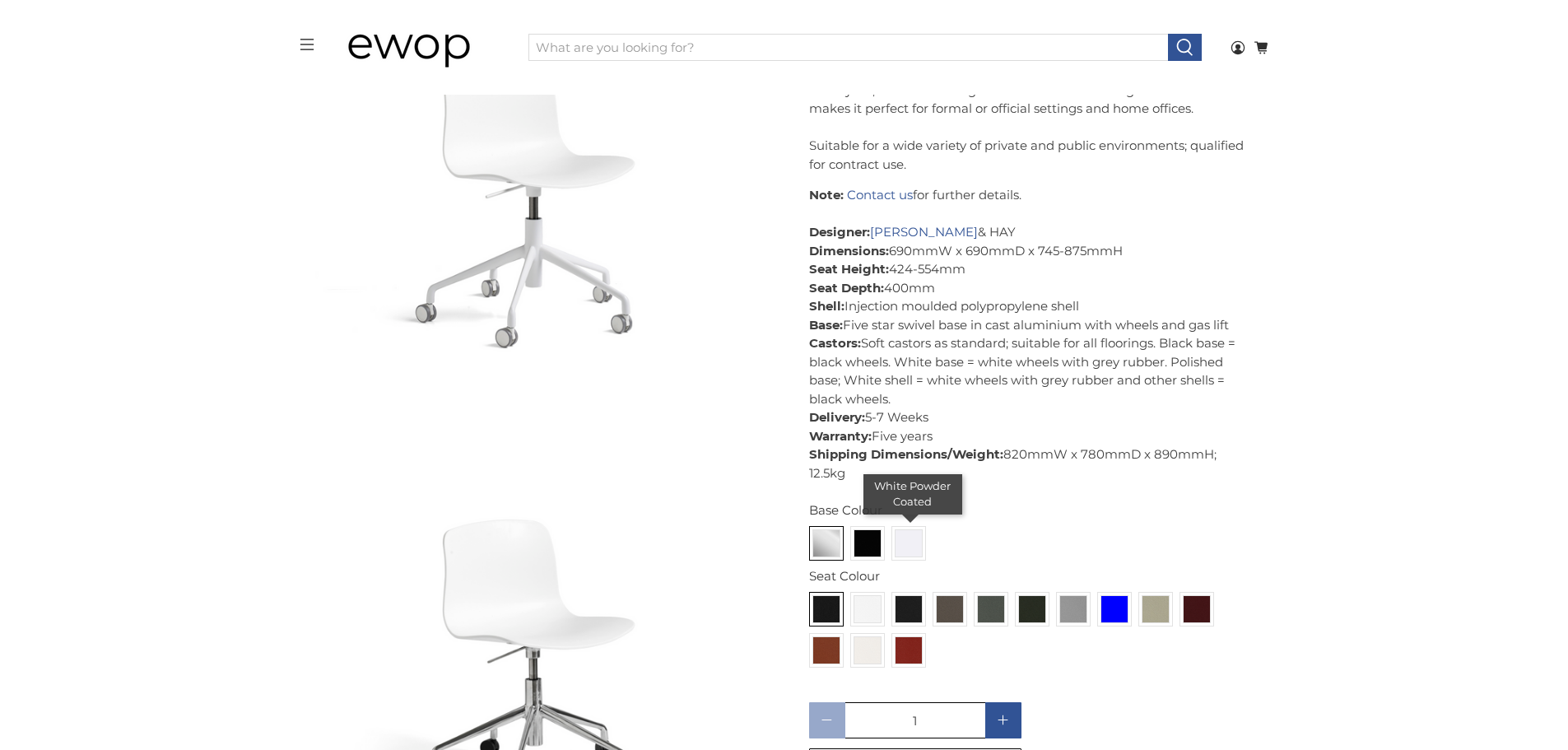
click at [897, 534] on img at bounding box center [909, 543] width 26 height 26
click at [0, 0] on input "radio" at bounding box center [0, 0] width 0 height 0
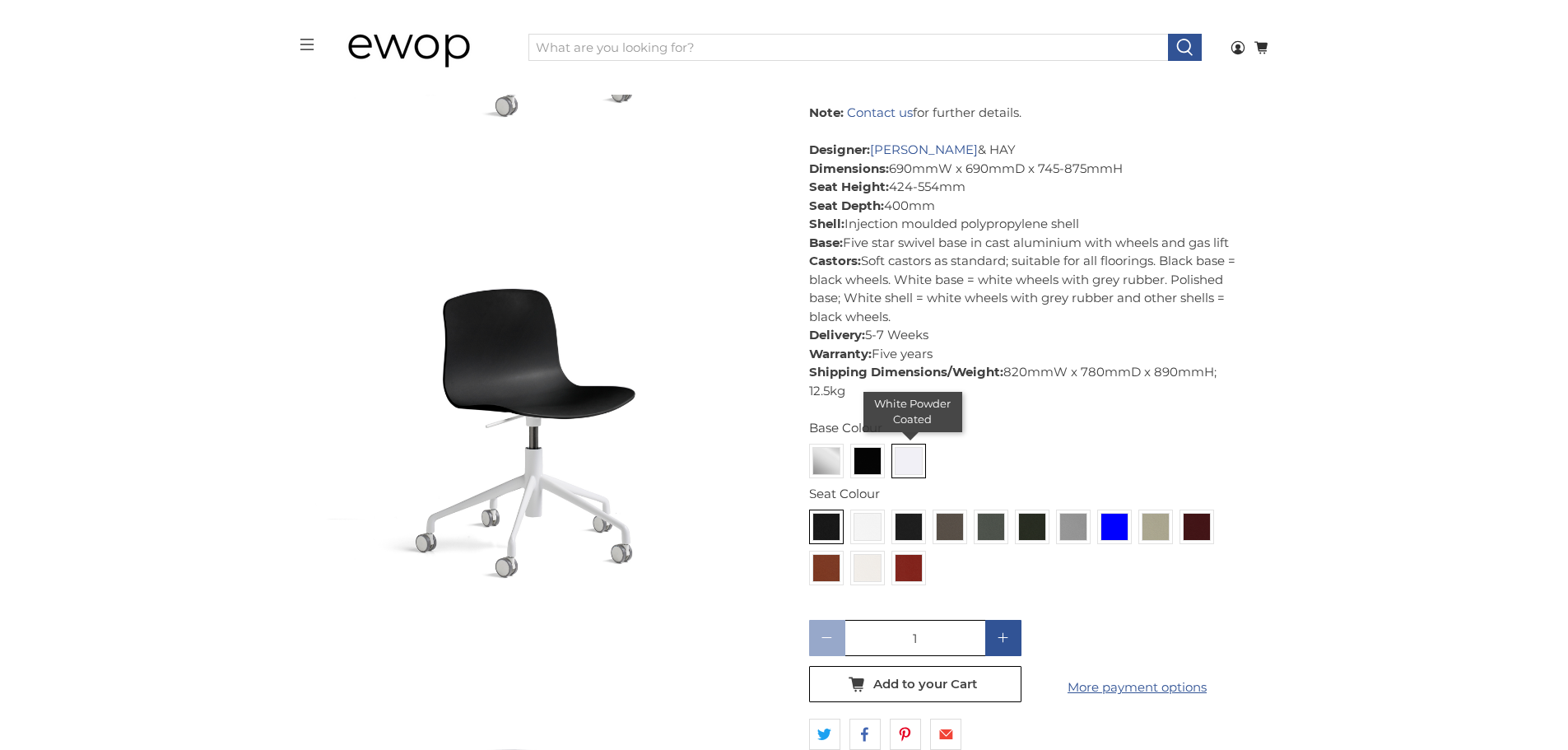
scroll to position [12547, 0]
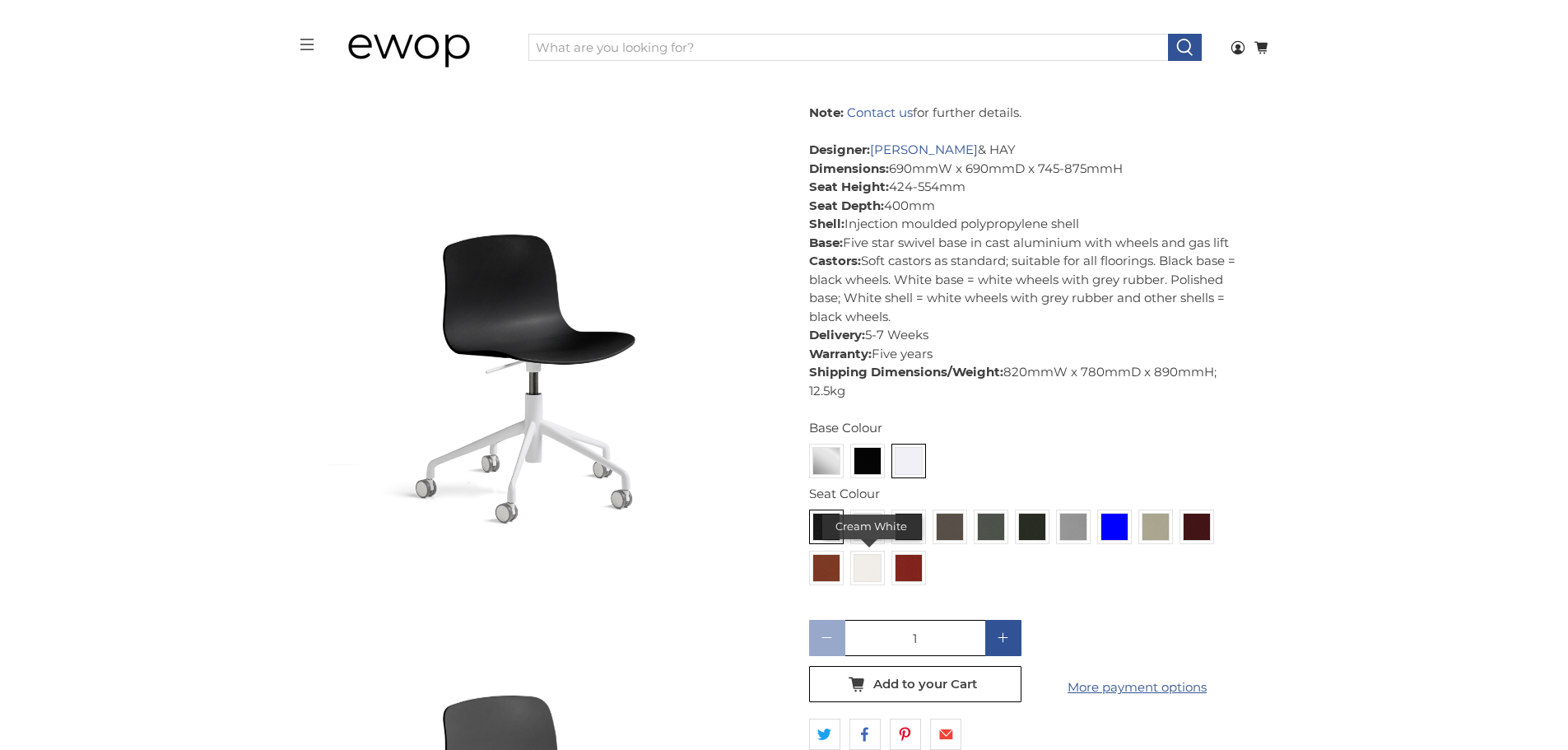
click at [861, 566] on img at bounding box center [867, 568] width 26 height 26
click at [0, 0] on input "radio" at bounding box center [0, 0] width 0 height 0
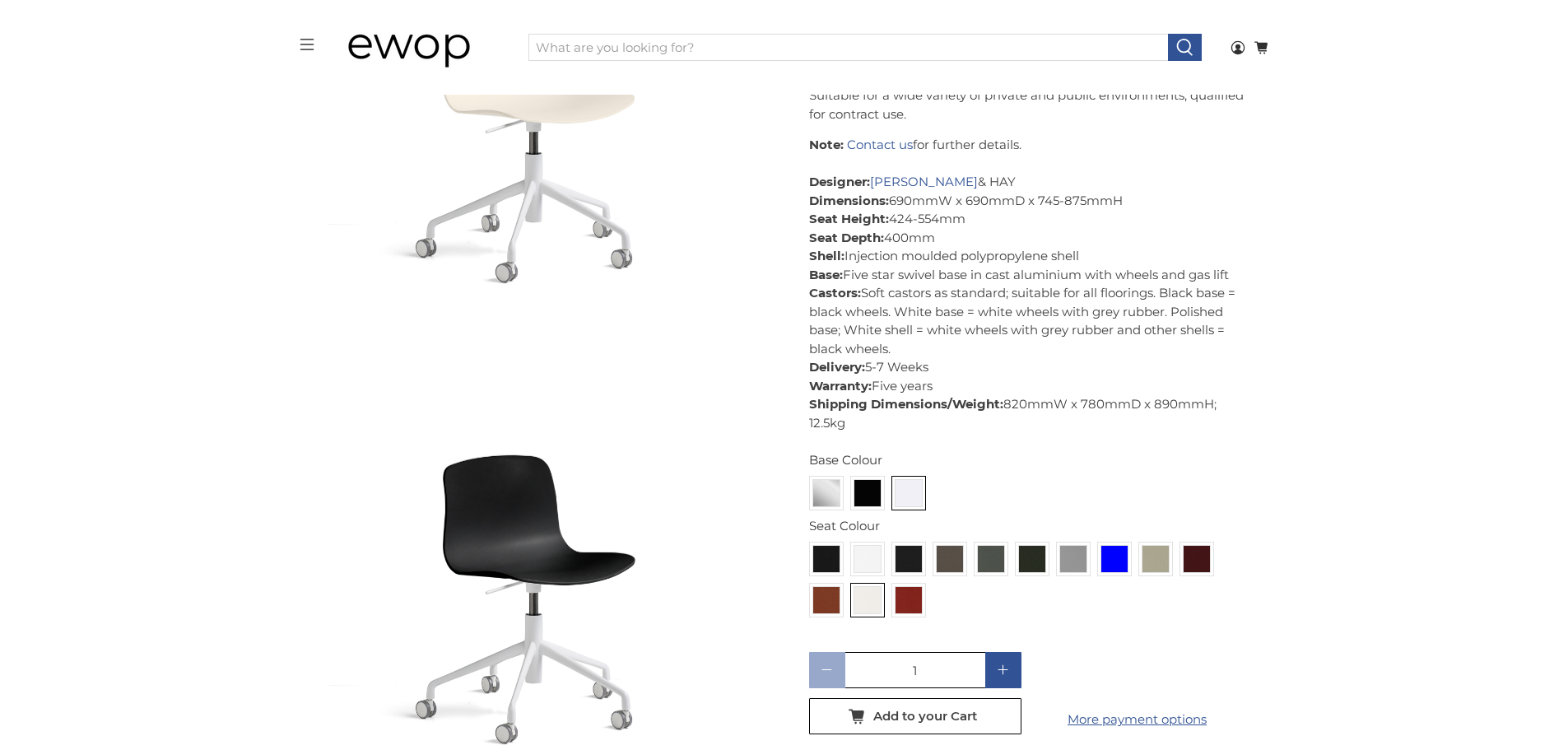
scroll to position [12415, 0]
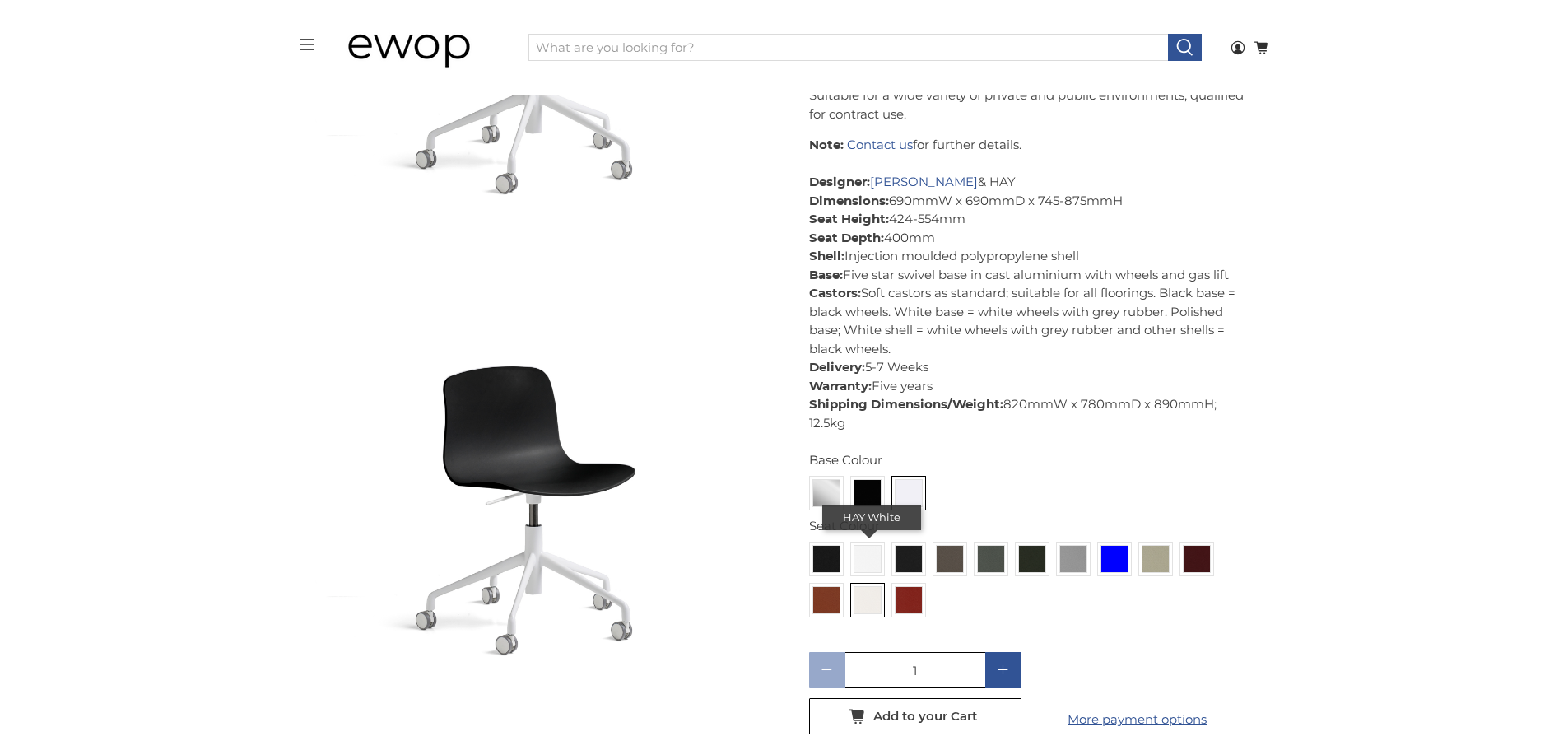
click at [869, 558] on img at bounding box center [867, 559] width 26 height 26
click at [0, 0] on input "radio" at bounding box center [0, 0] width 0 height 0
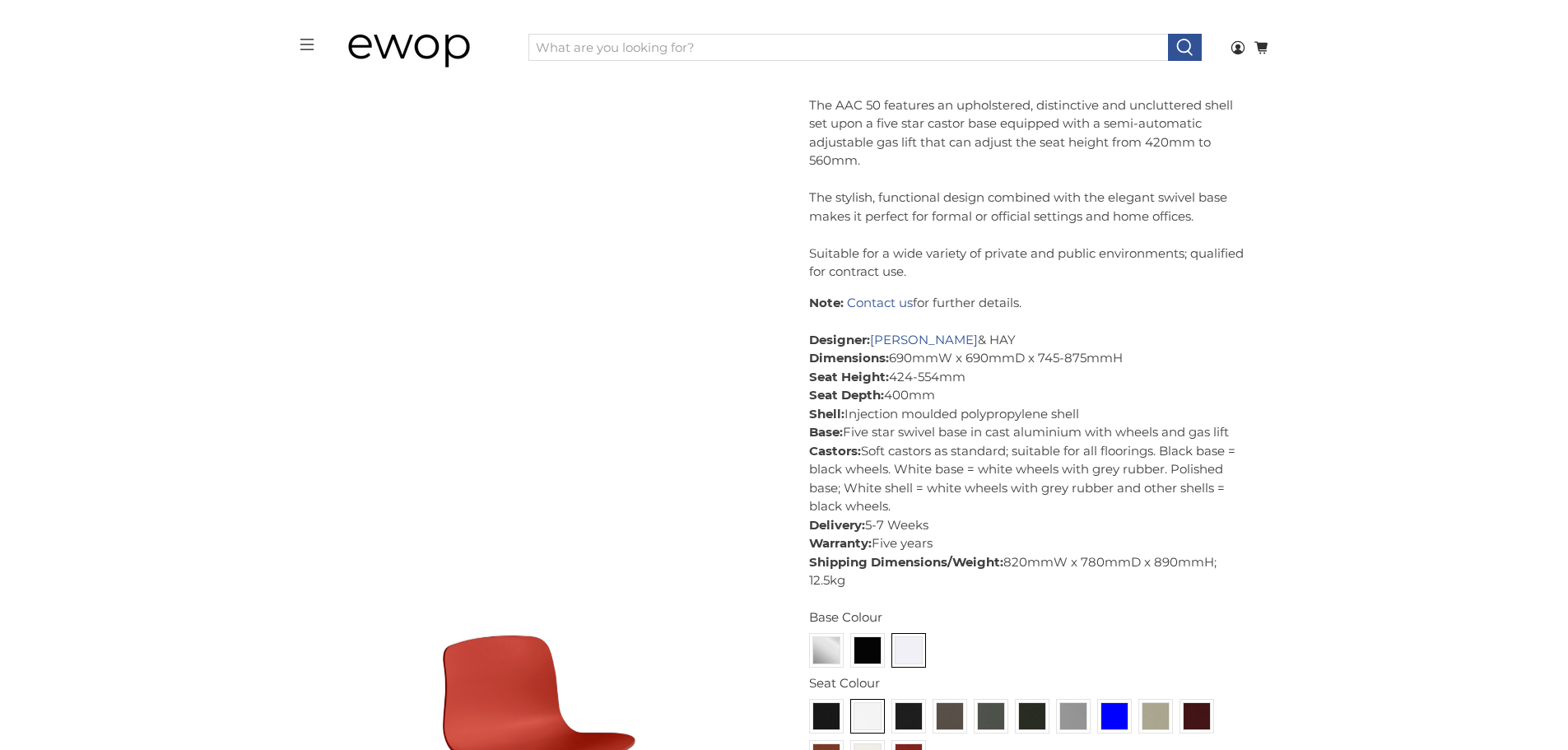
scroll to position [16694, 0]
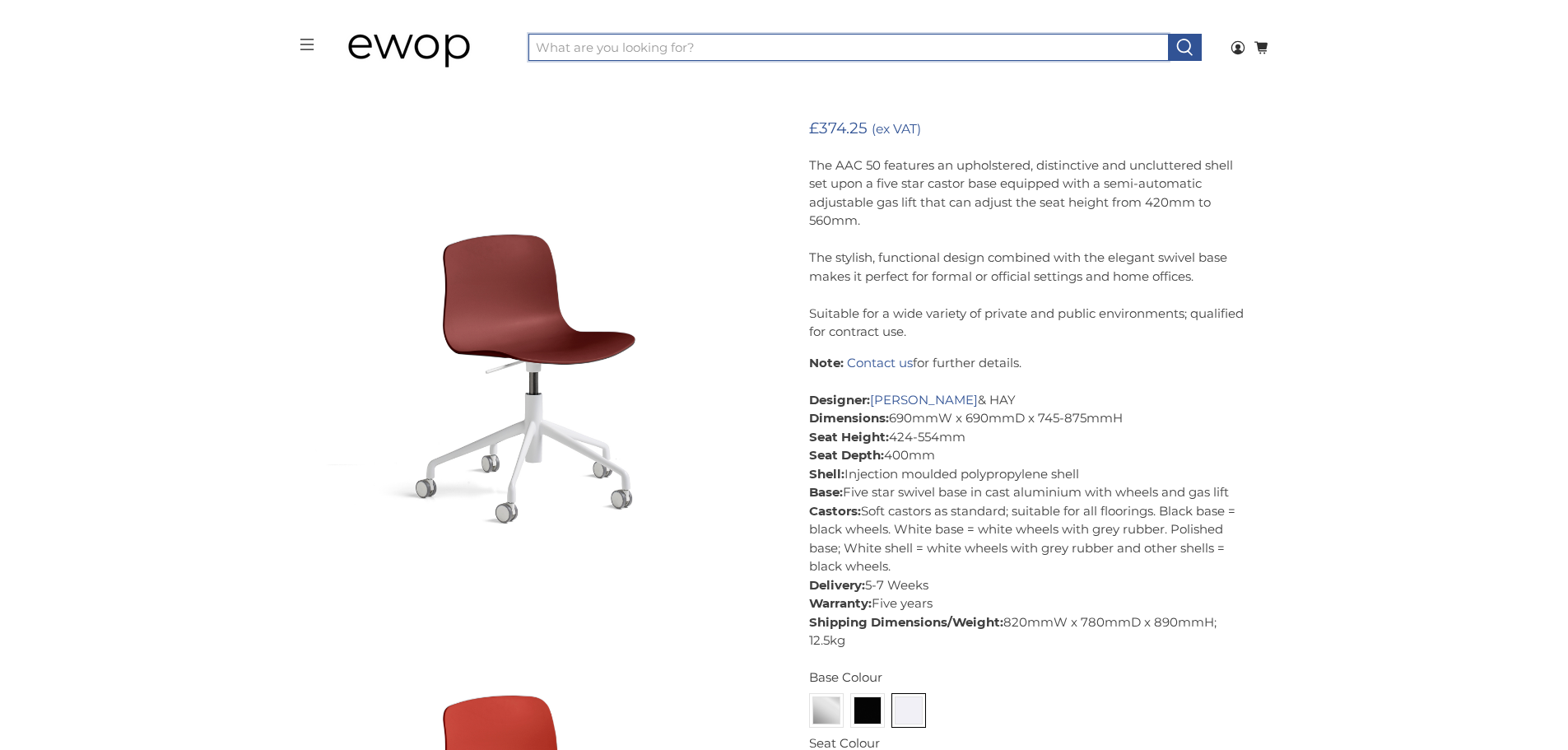
click at [594, 52] on input "What are you looking for?" at bounding box center [848, 48] width 640 height 28
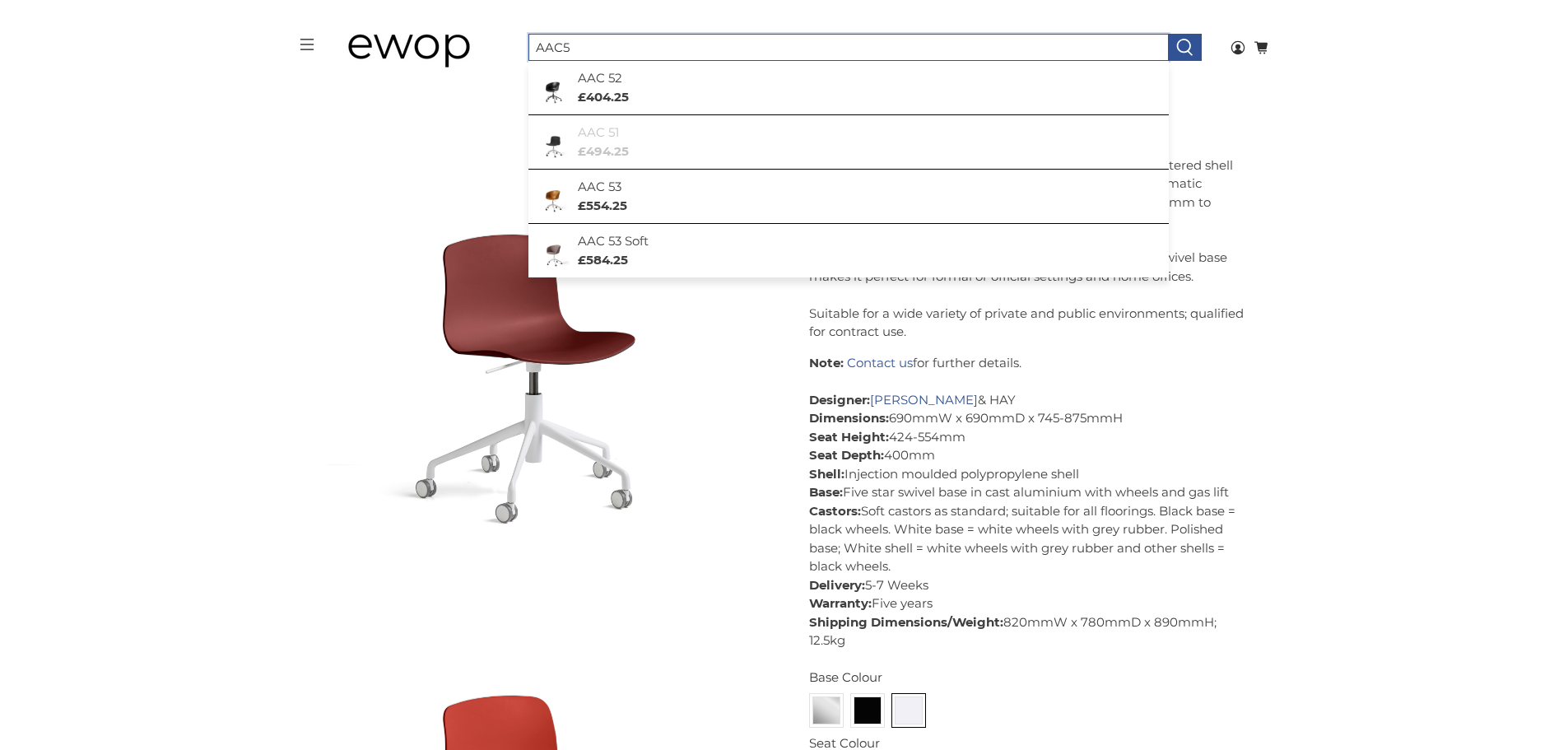
type input "AAC5"
click at [602, 143] on span "£494.25" at bounding box center [604, 152] width 51 height 19
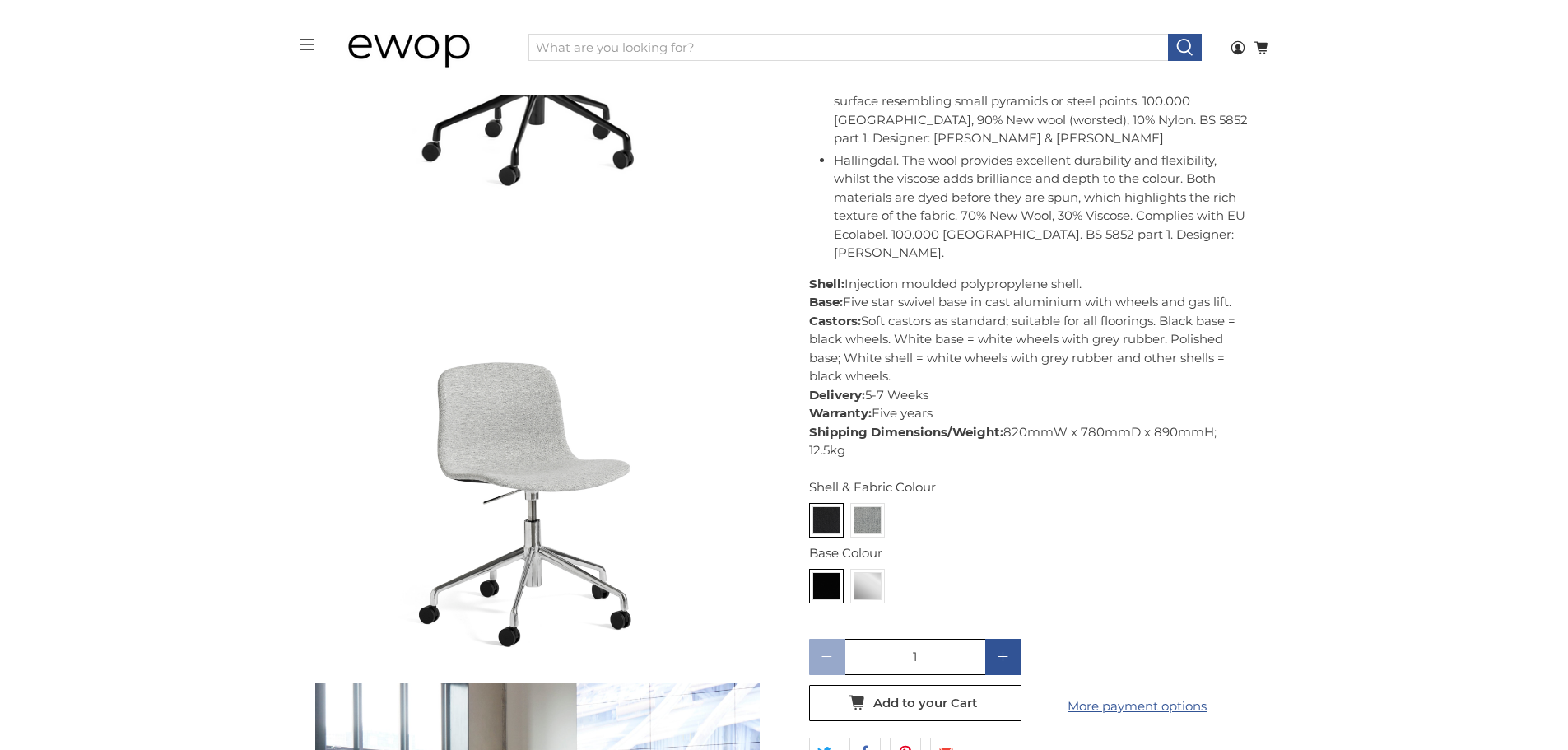
scroll to position [909, 0]
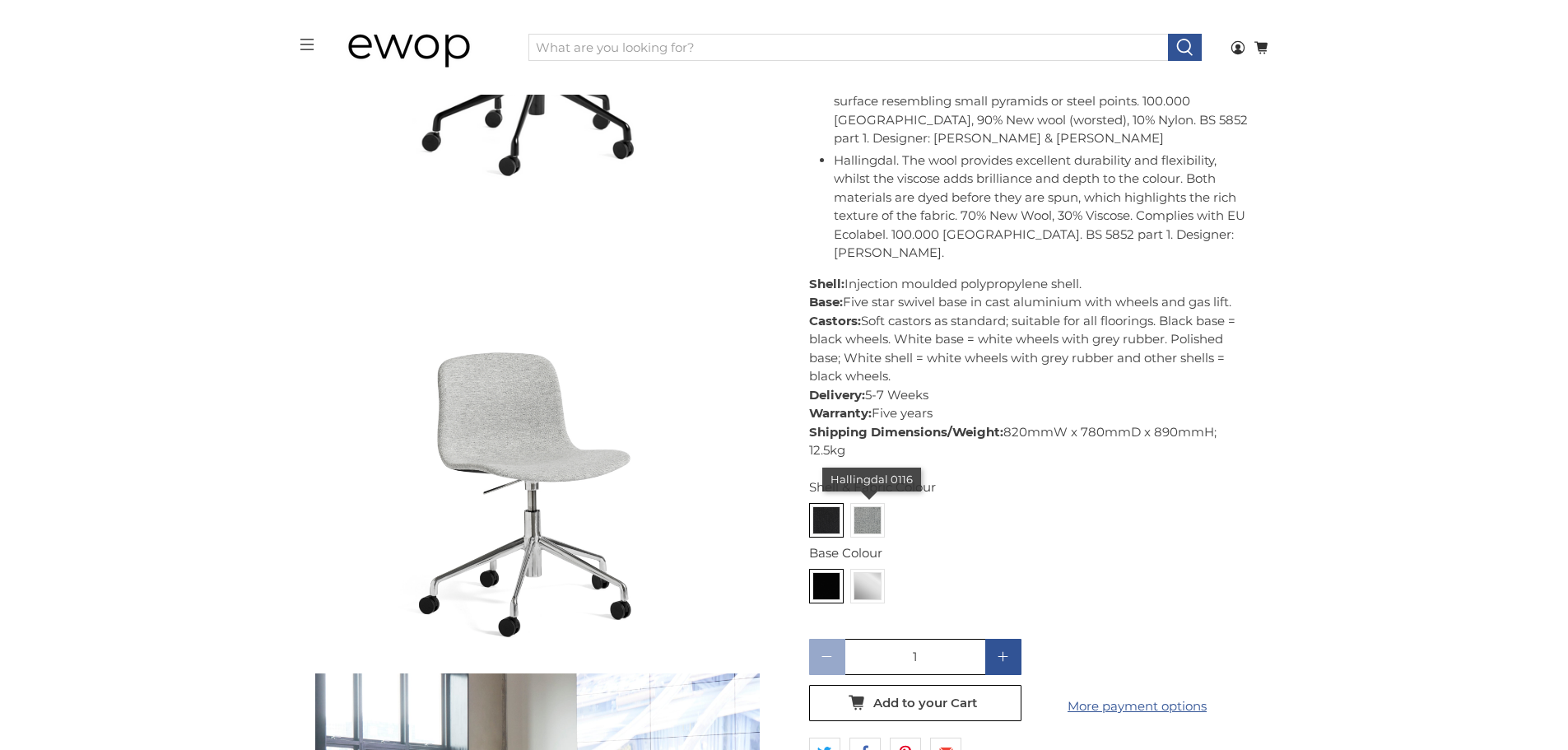
click at [867, 507] on img at bounding box center [867, 520] width 26 height 26
click at [0, 0] on input "radio" at bounding box center [0, 0] width 0 height 0
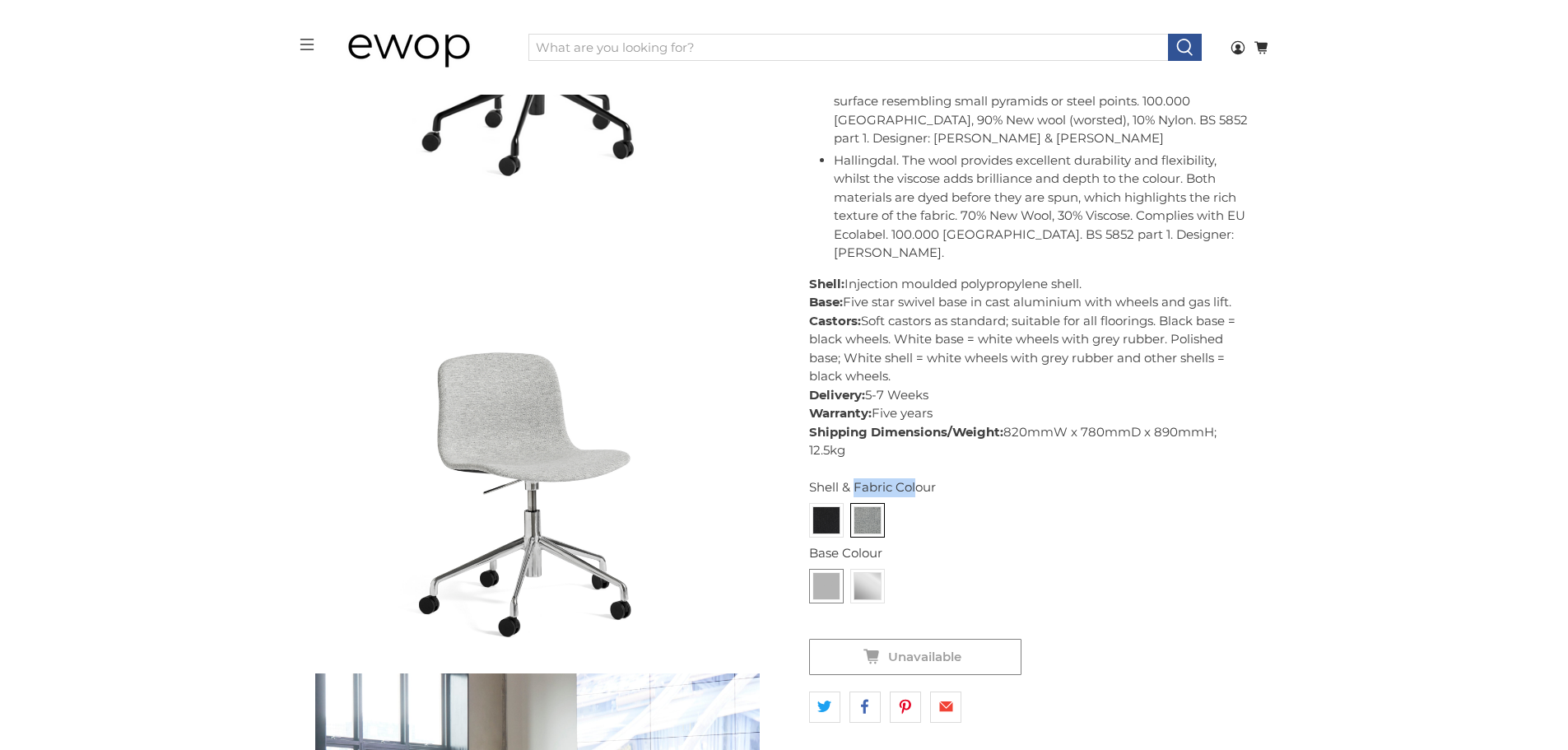
drag, startPoint x: 853, startPoint y: 467, endPoint x: 917, endPoint y: 465, distance: 64.0
click at [917, 478] on div "Shell & Fabric Colour" at bounding box center [1031, 487] width 444 height 19
click at [829, 572] on img at bounding box center [827, 586] width 26 height 26
click at [0, 0] on input "radio" at bounding box center [0, 0] width 0 height 0
click at [826, 572] on img at bounding box center [827, 586] width 26 height 26
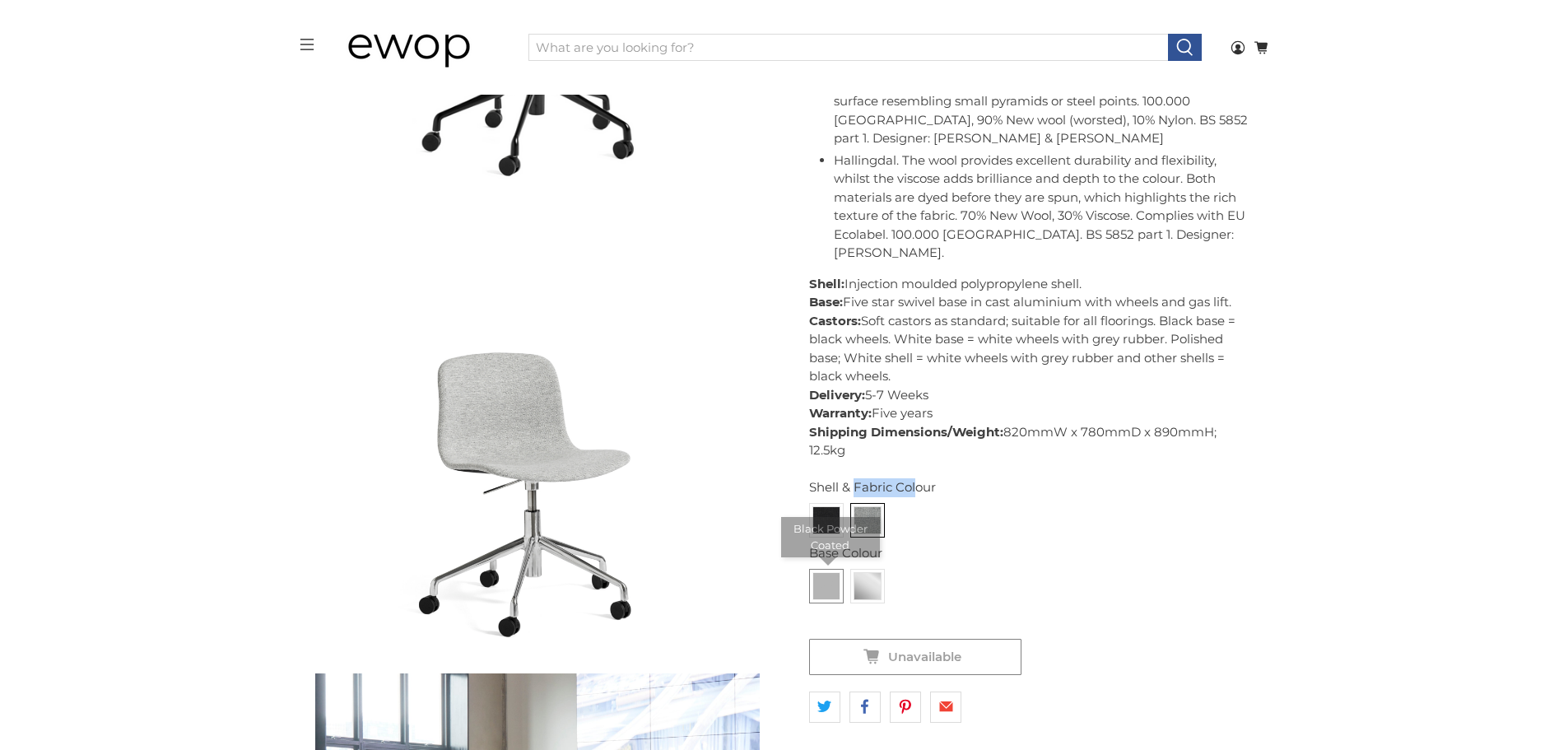
click at [0, 0] on input "radio" at bounding box center [0, 0] width 0 height 0
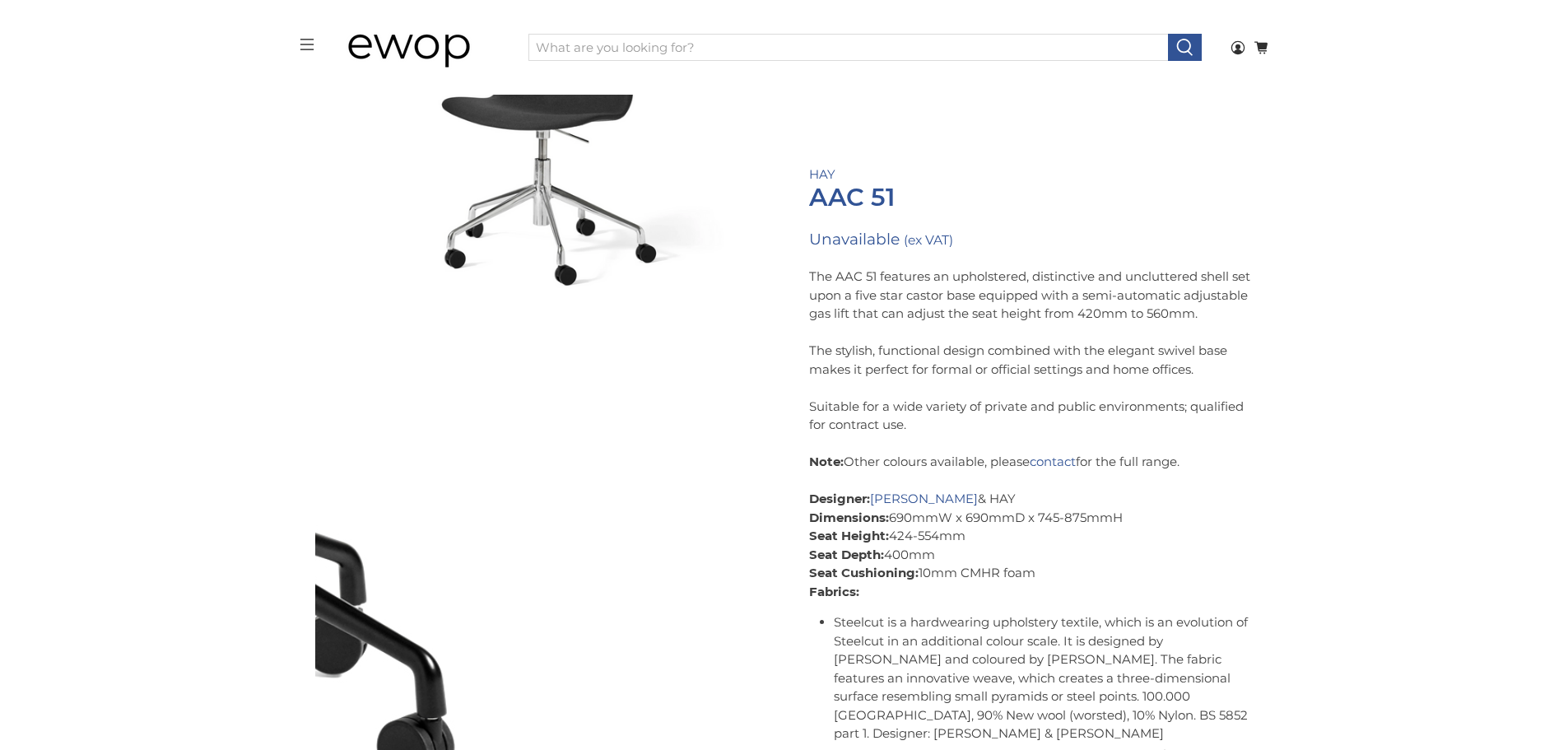
scroll to position [253, 0]
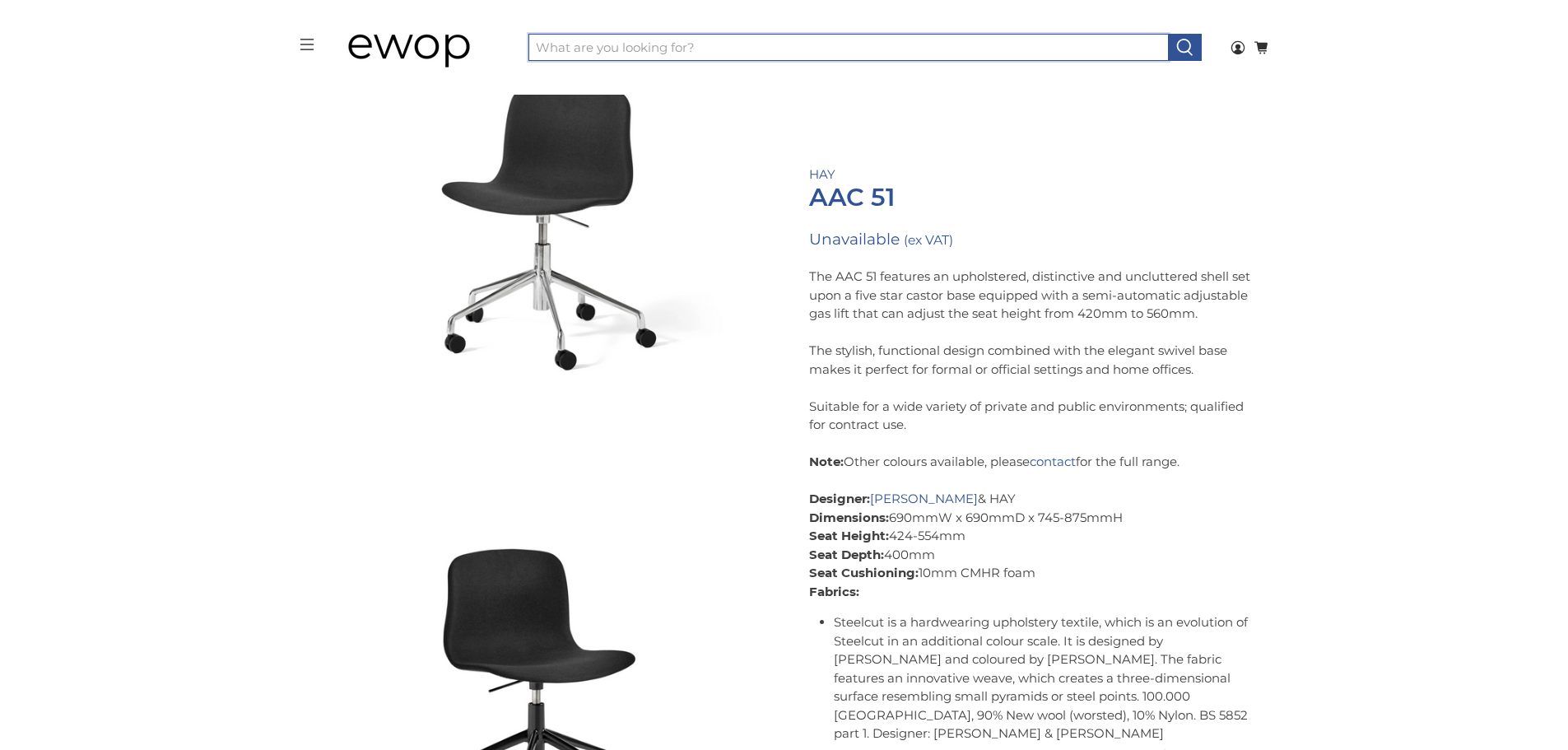
click at [582, 42] on input "What are you looking for?" at bounding box center [848, 48] width 640 height 28
type input "AAC50"
click at [1182, 48] on icon at bounding box center [1185, 47] width 19 height 19
